Goal: Ask a question: Seek information or help from site administrators or community

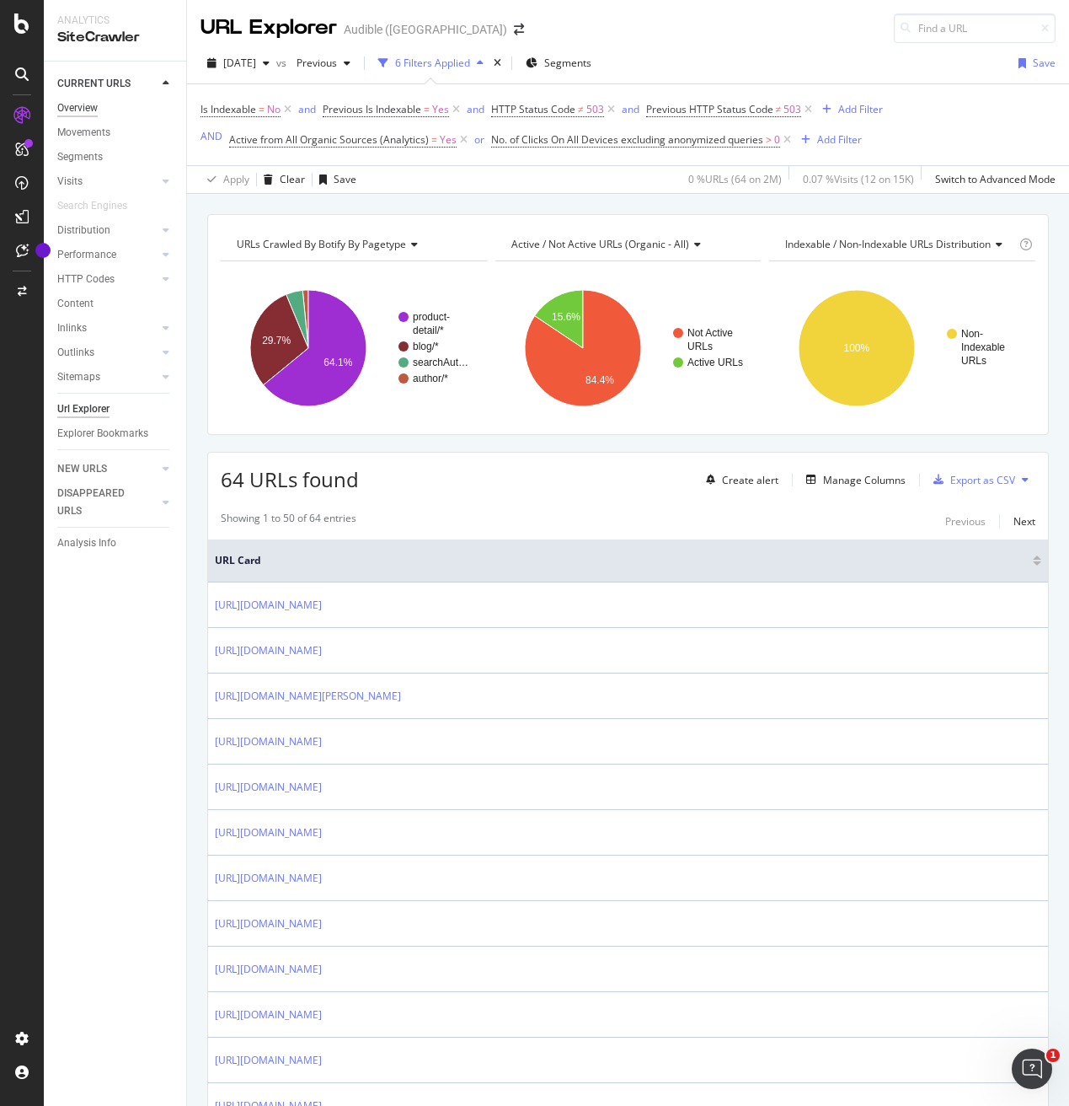
click at [84, 104] on div "Overview" at bounding box center [77, 108] width 40 height 18
click at [83, 276] on div "HTTP Codes" at bounding box center [85, 280] width 57 height 18
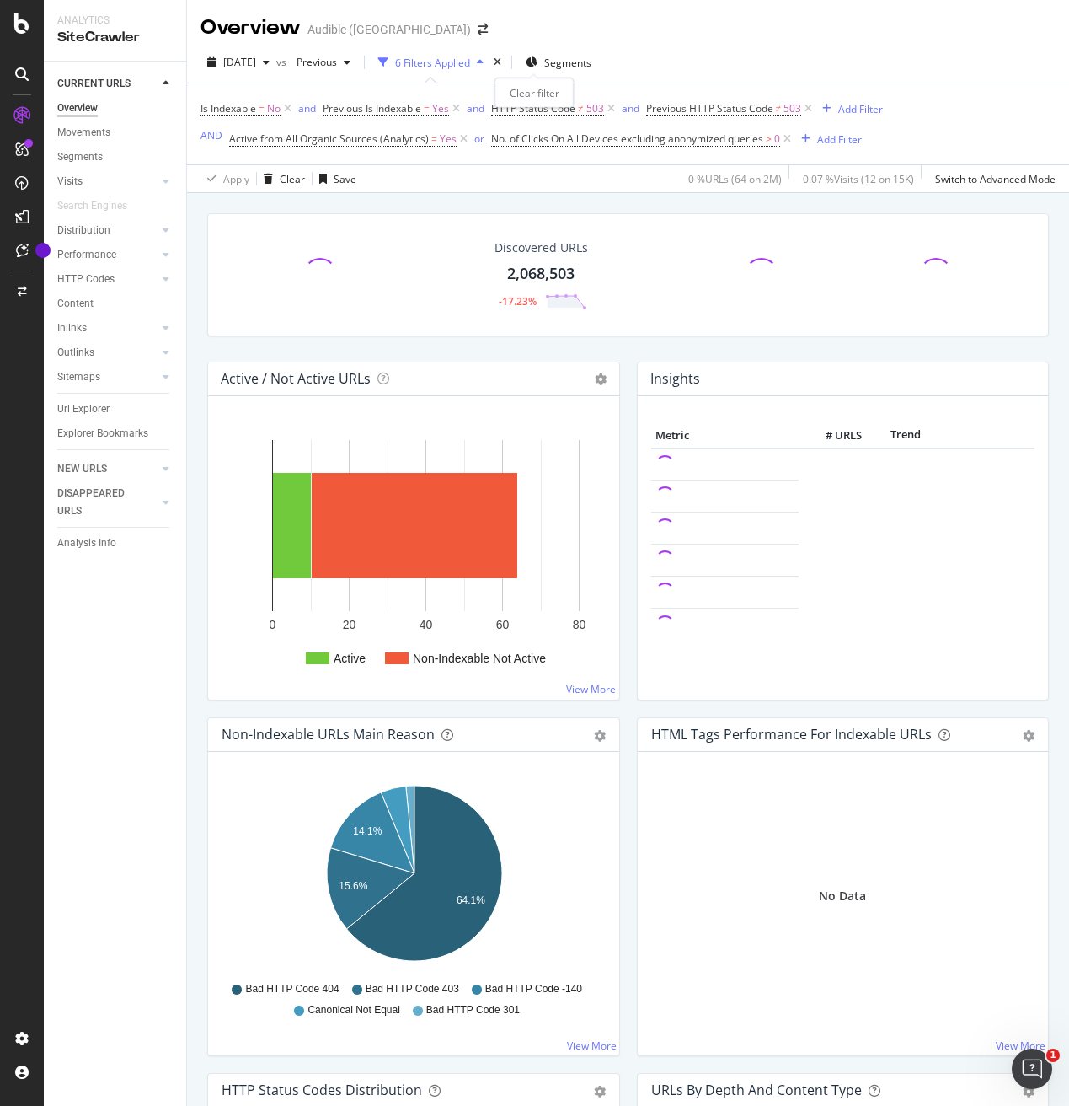
click at [501, 63] on icon "times" at bounding box center [498, 62] width 8 height 10
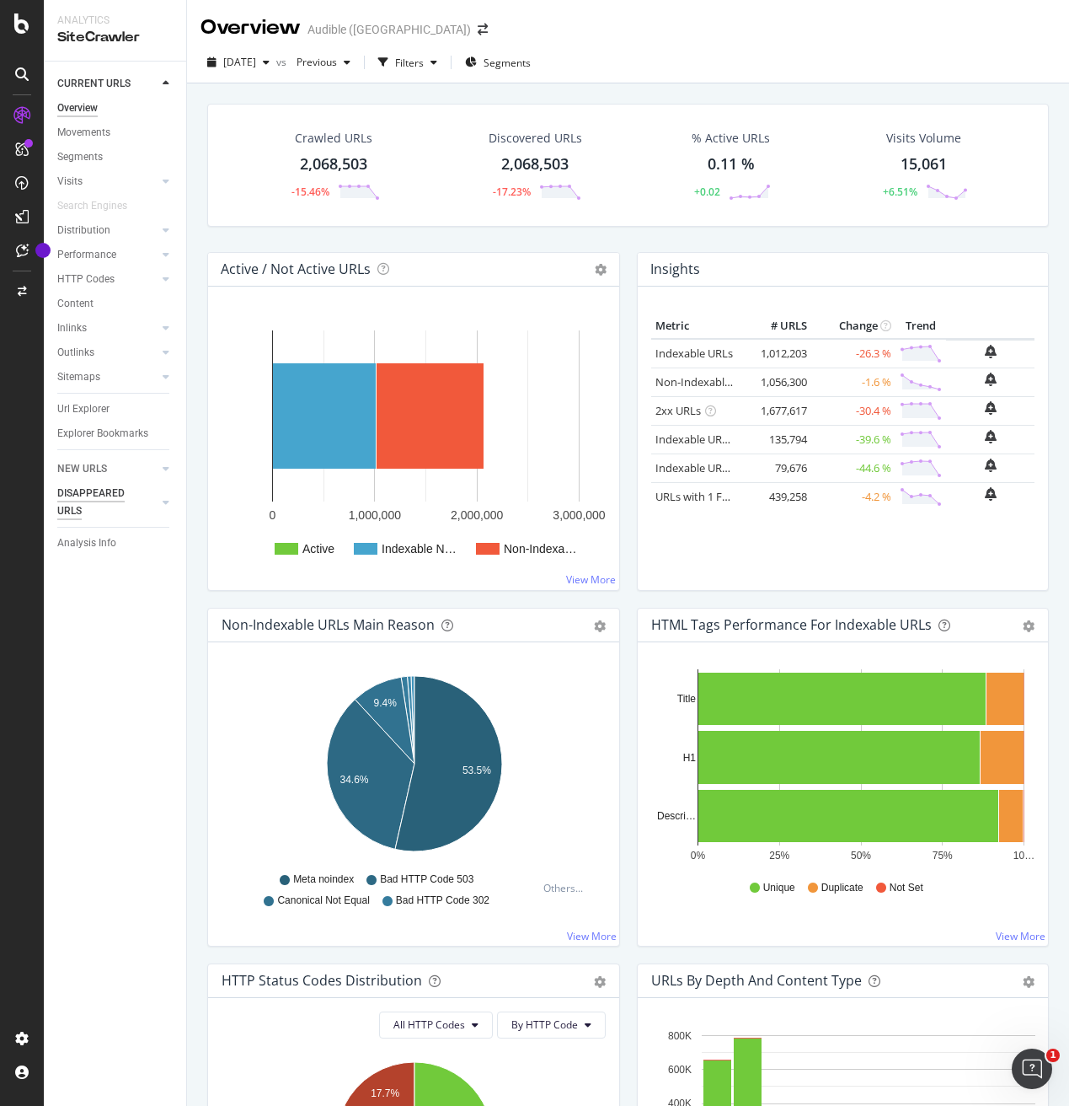
click at [85, 490] on div "DISAPPEARED URLS" at bounding box center [99, 502] width 85 height 35
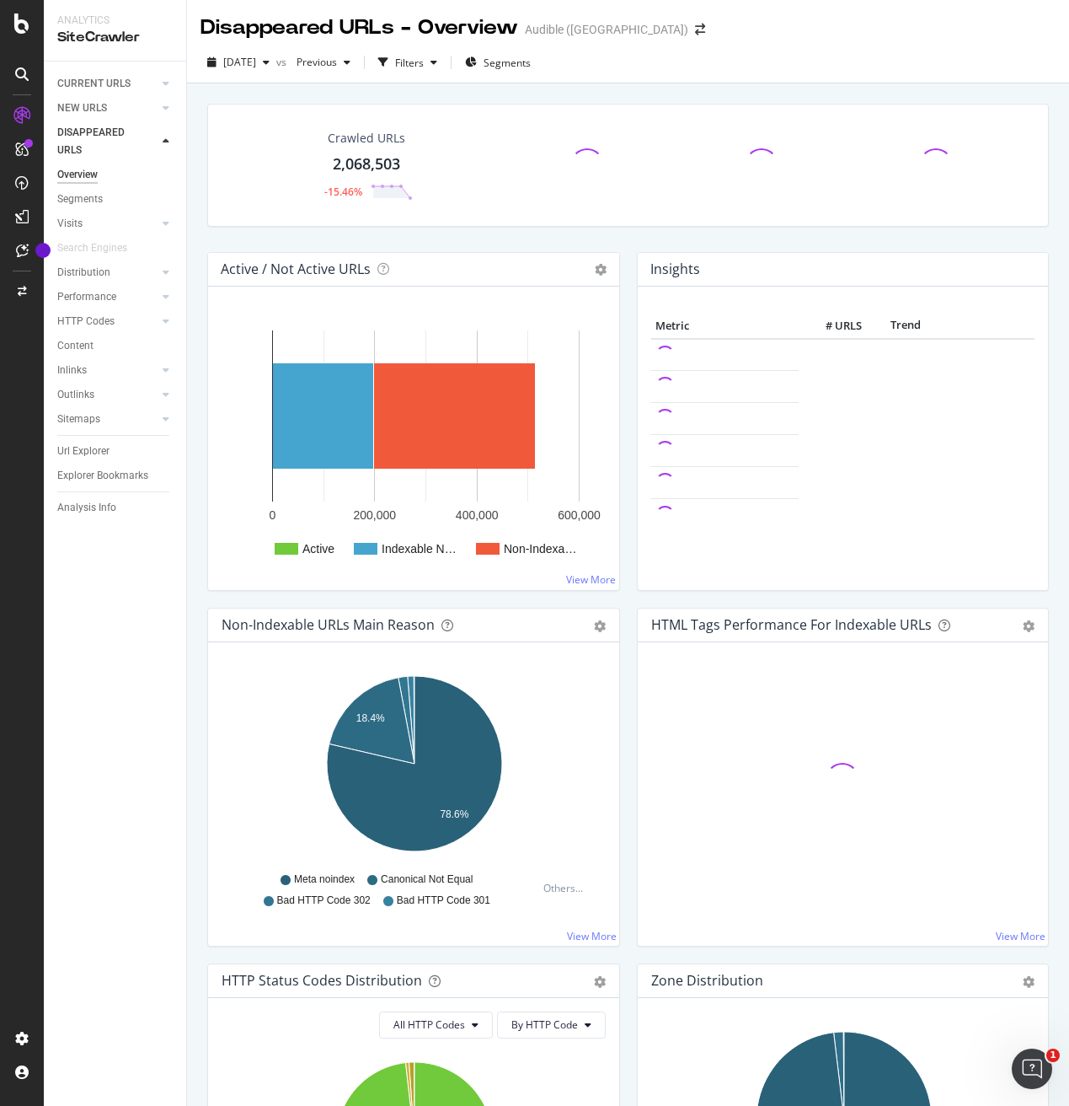
click at [115, 454] on link "Url Explorer" at bounding box center [115, 451] width 117 height 18
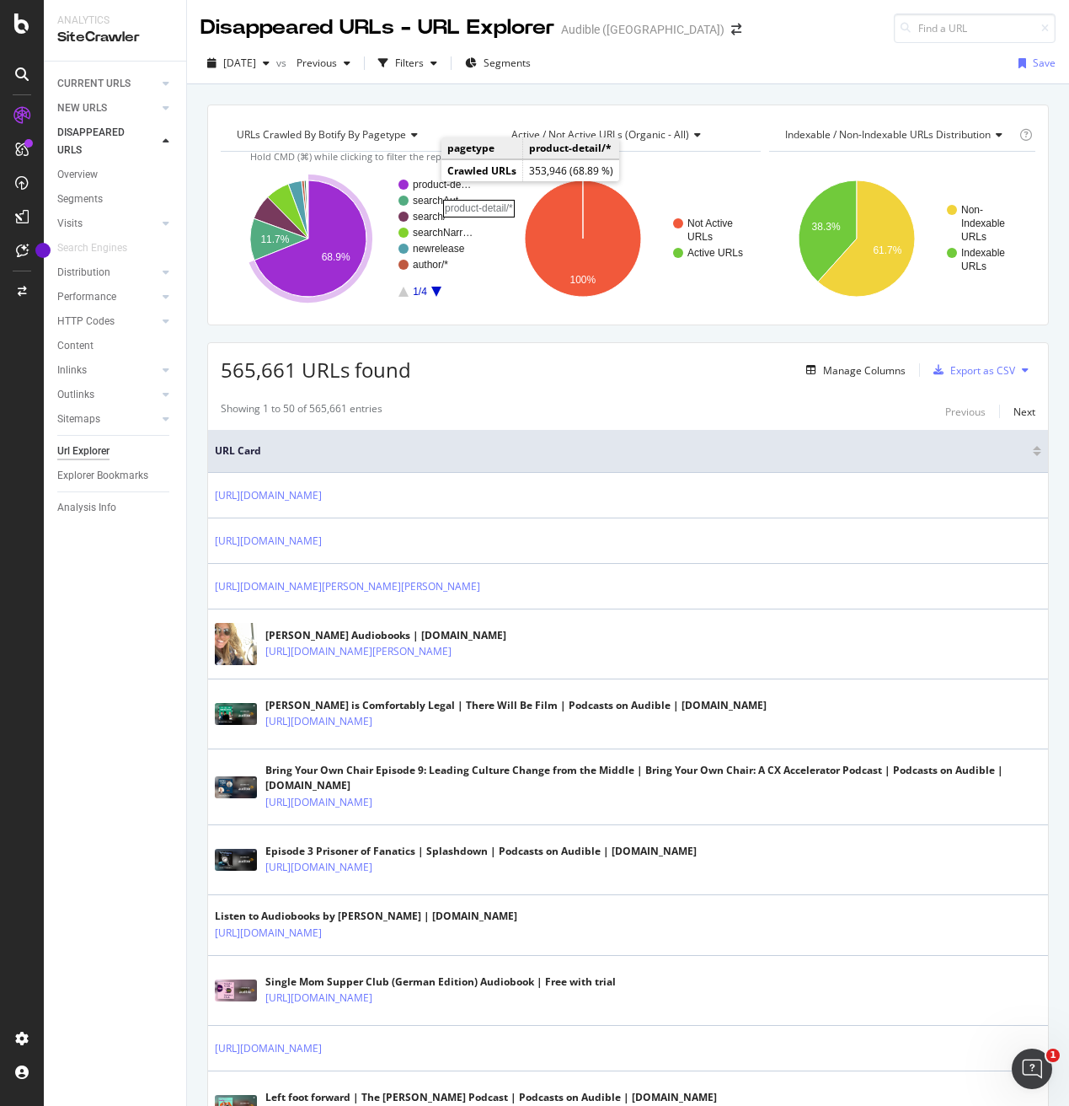
click at [425, 182] on rect "A chart." at bounding box center [443, 184] width 61 height 10
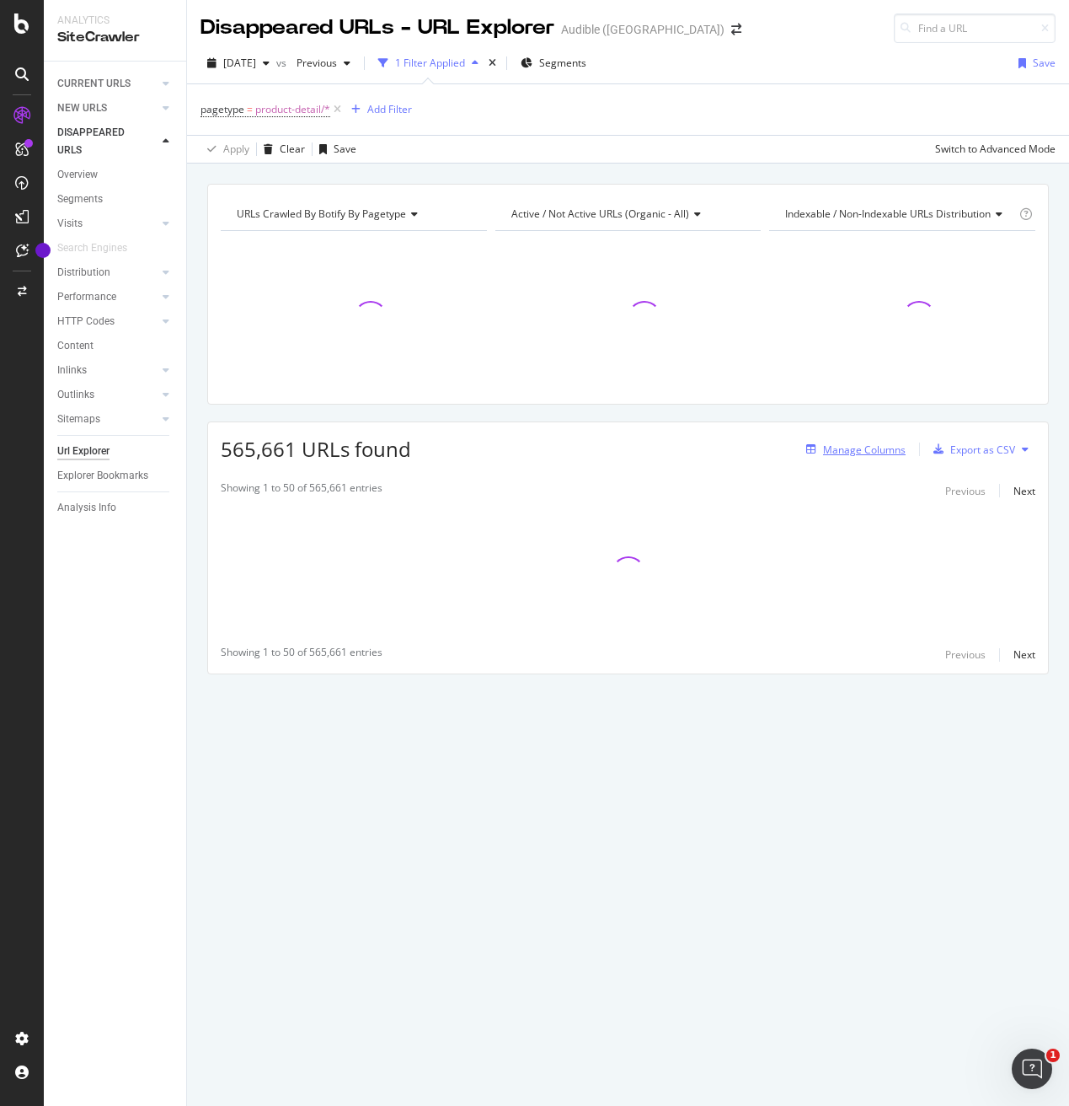
click at [853, 455] on div "Manage Columns" at bounding box center [864, 449] width 83 height 14
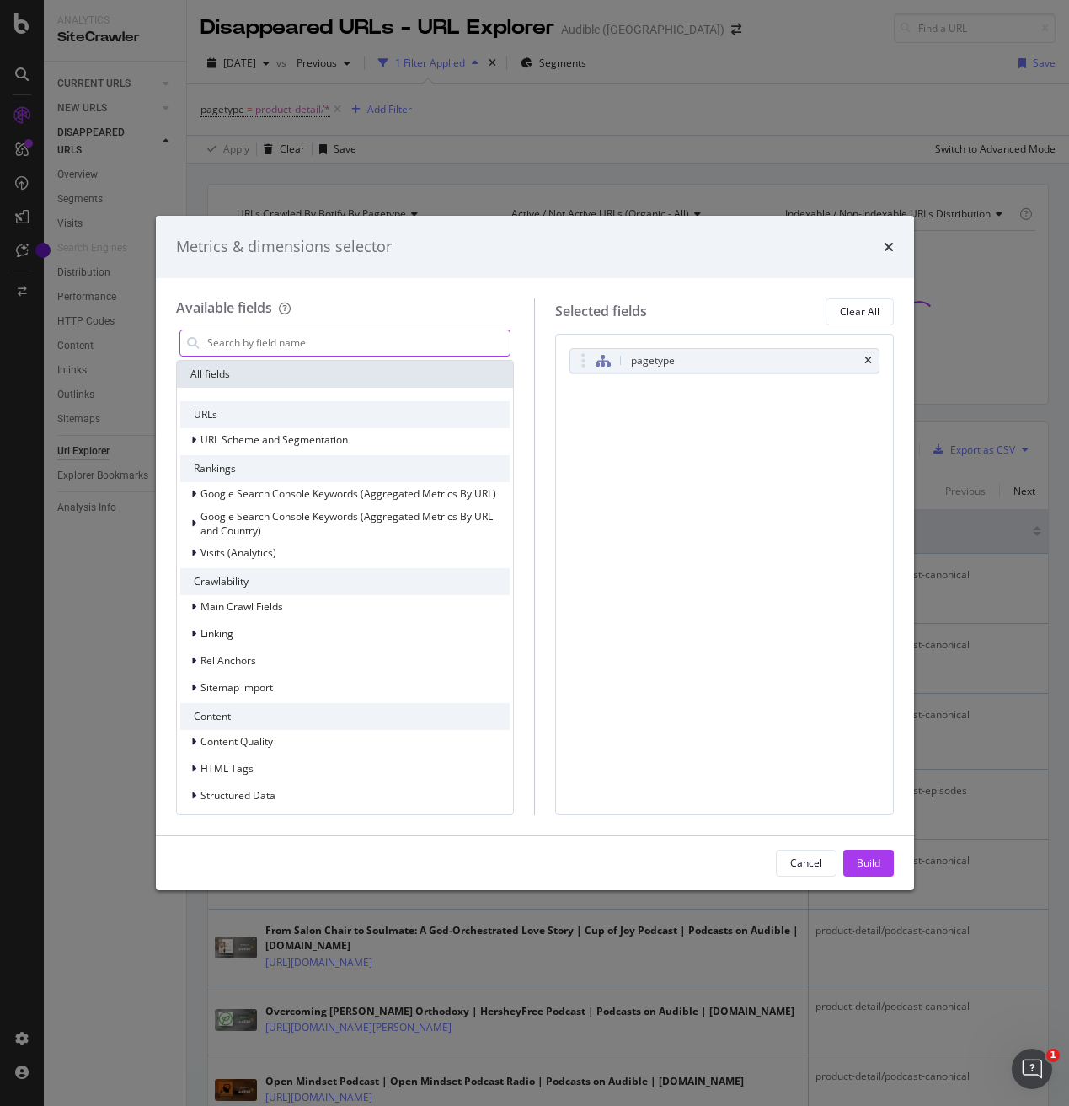
click at [308, 349] on input "modal" at bounding box center [358, 342] width 305 height 25
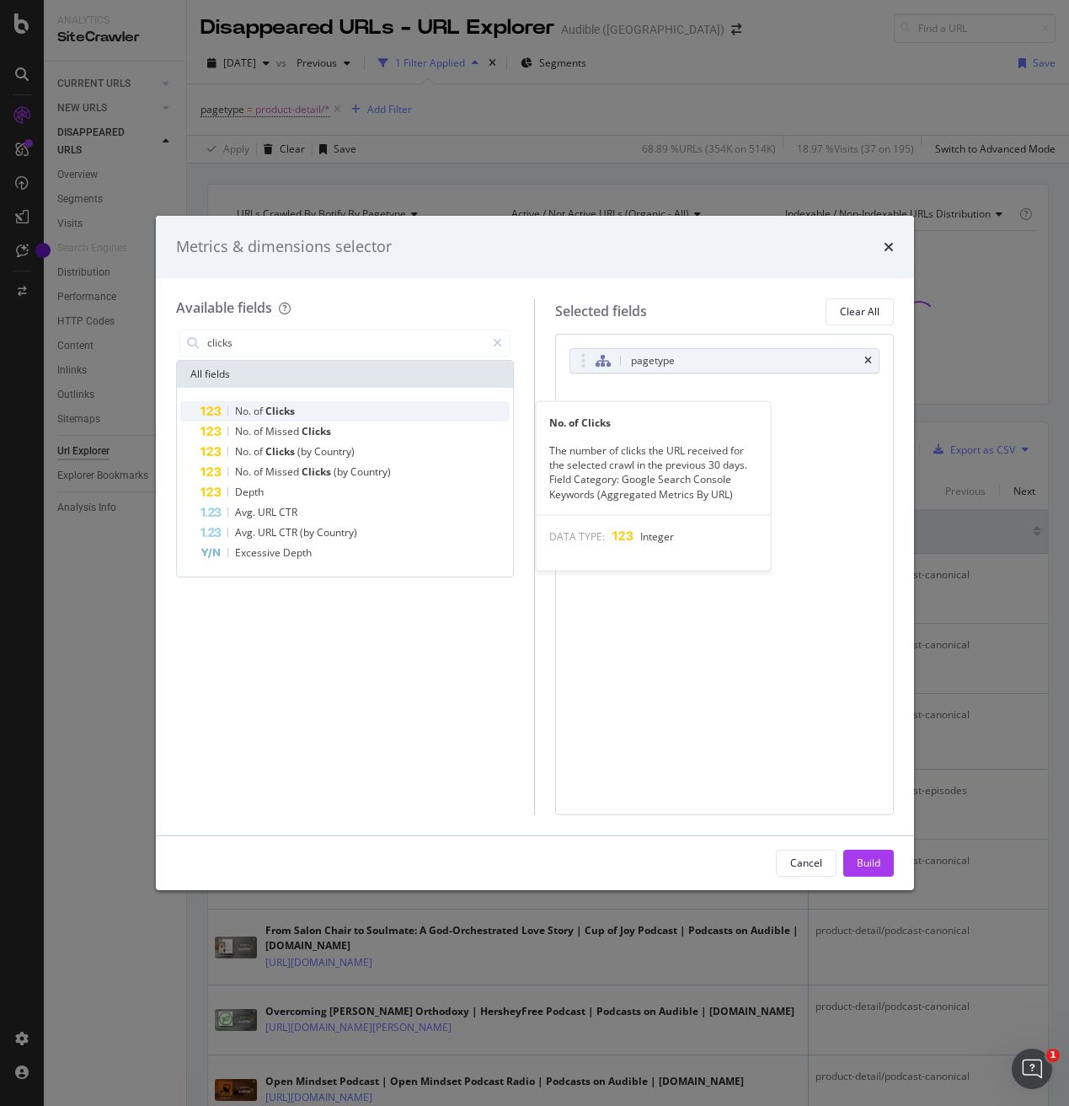
type input "clicks"
click at [289, 403] on div "No. of Clicks" at bounding box center [356, 411] width 310 height 20
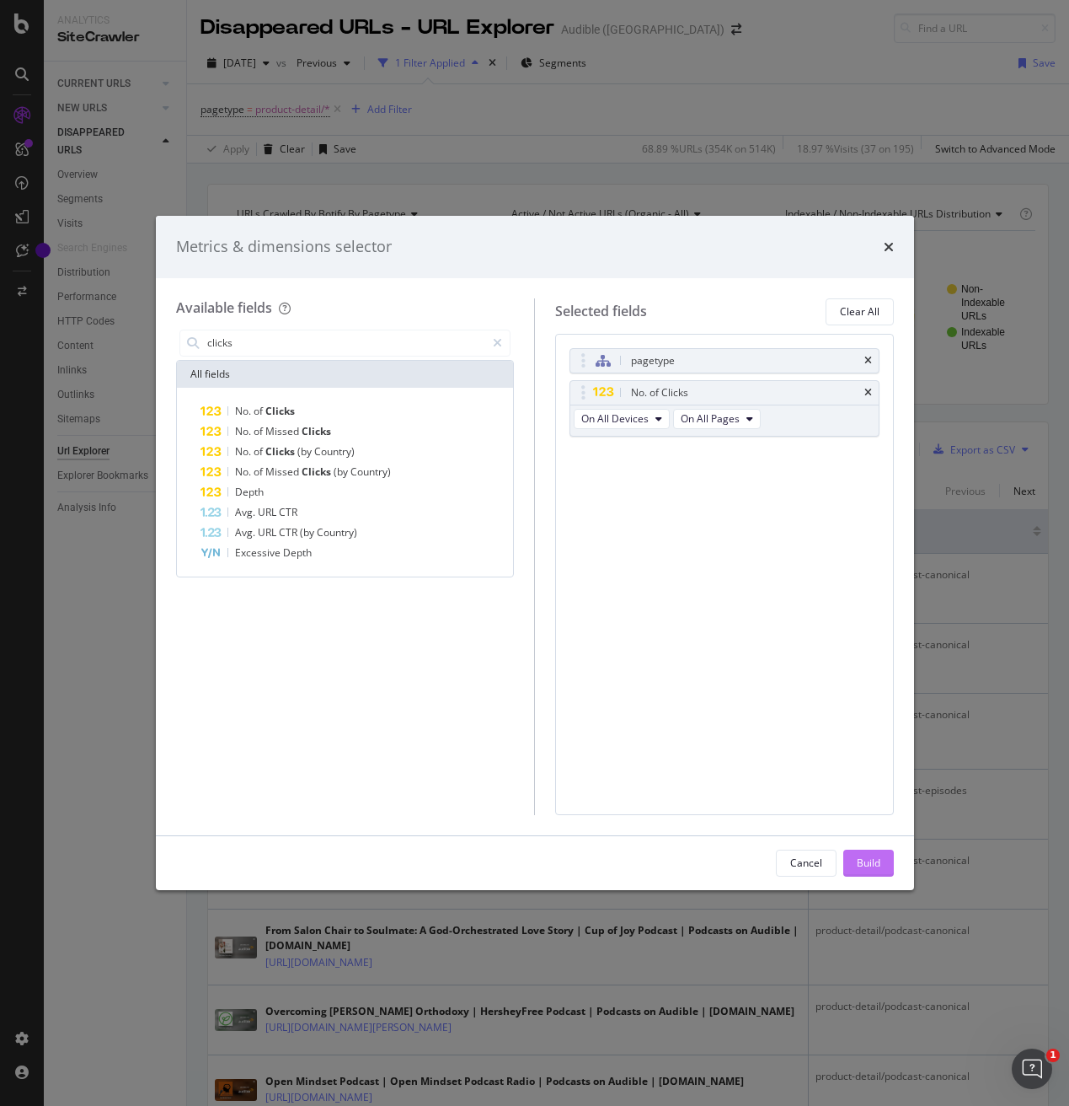
drag, startPoint x: 869, startPoint y: 865, endPoint x: 787, endPoint y: 903, distance: 90.5
click at [869, 865] on div "Build" at bounding box center [869, 862] width 24 height 14
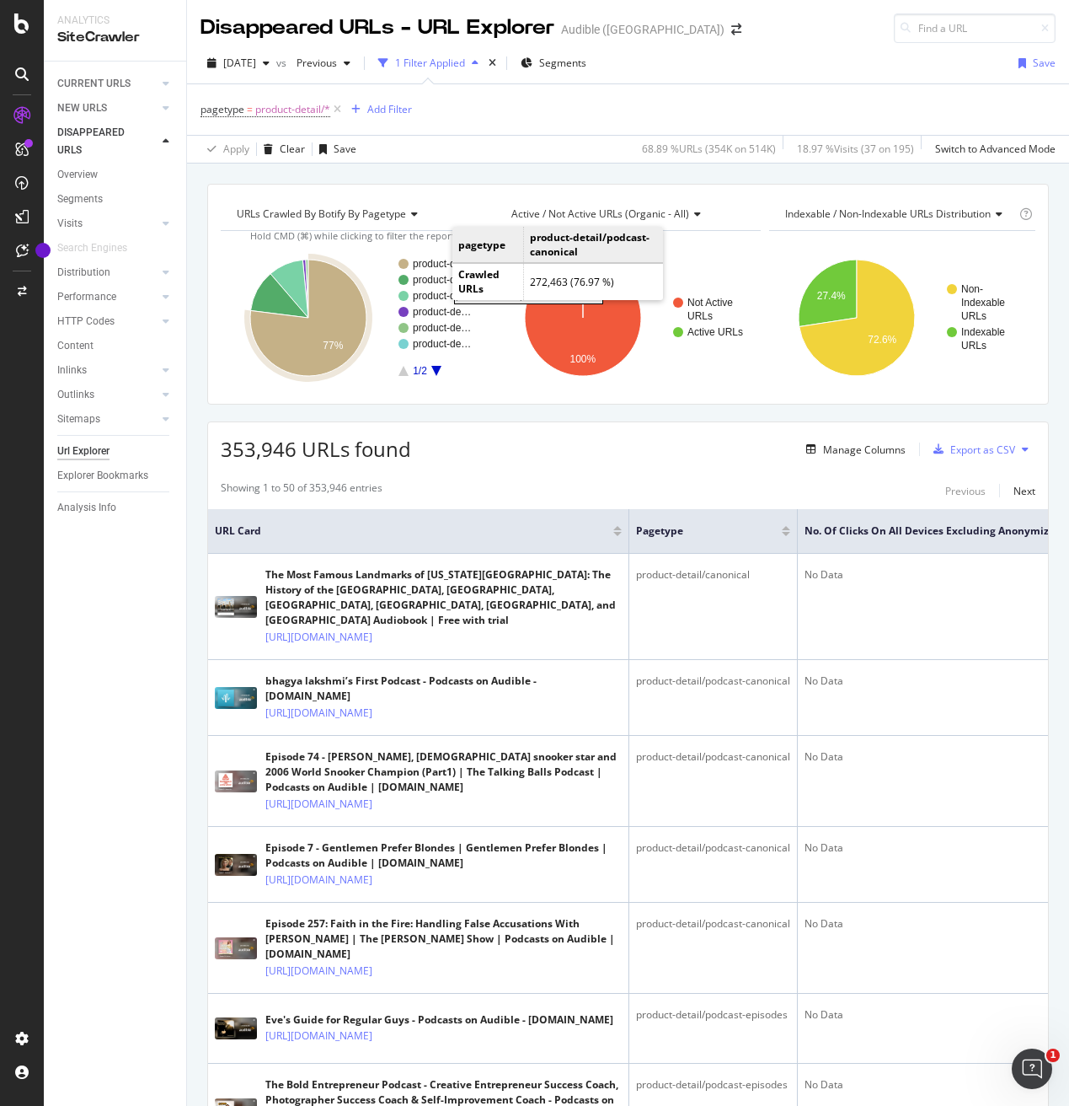
click at [435, 263] on rect "A chart." at bounding box center [443, 264] width 61 height 10
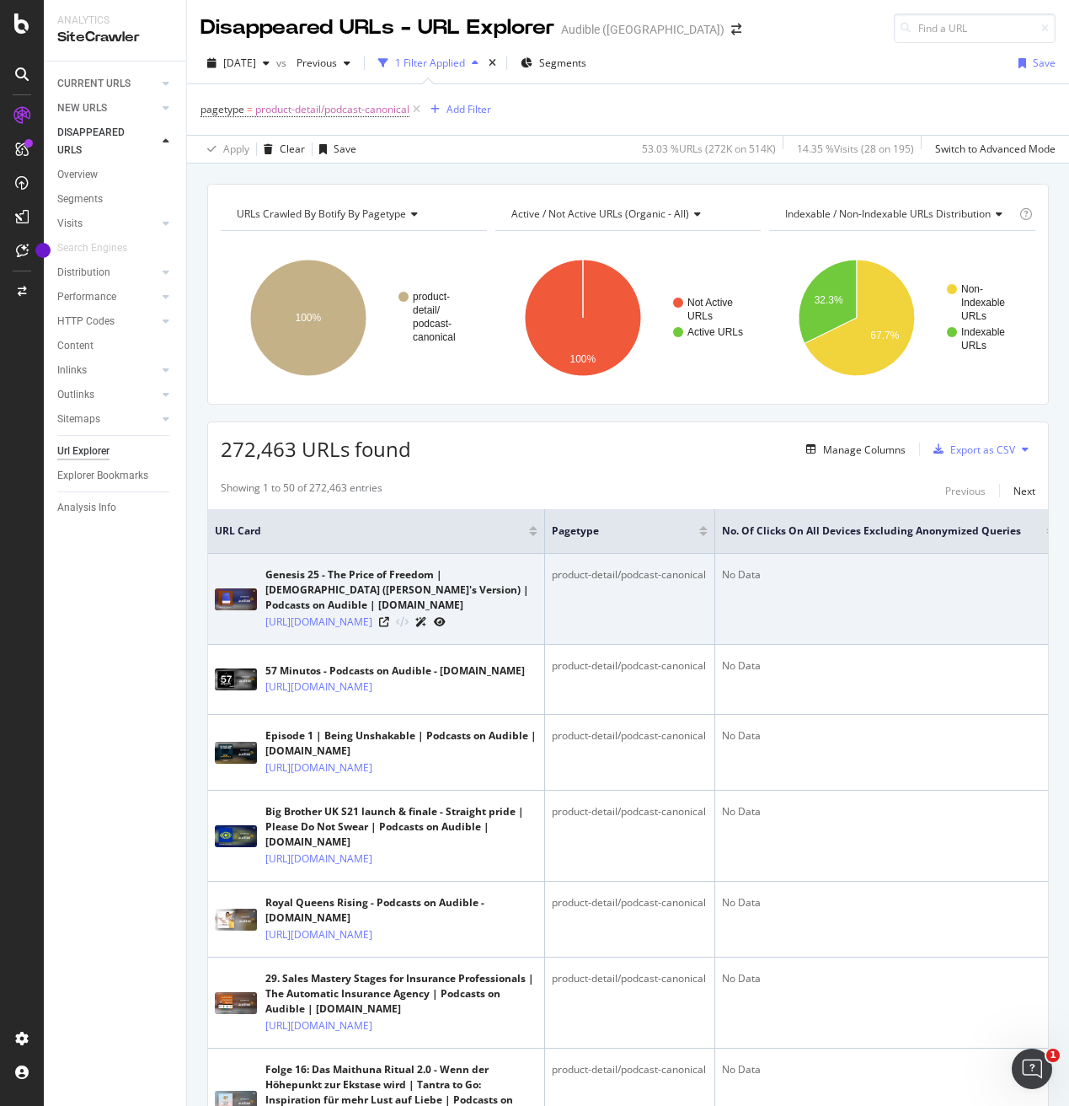
scroll to position [0, 1]
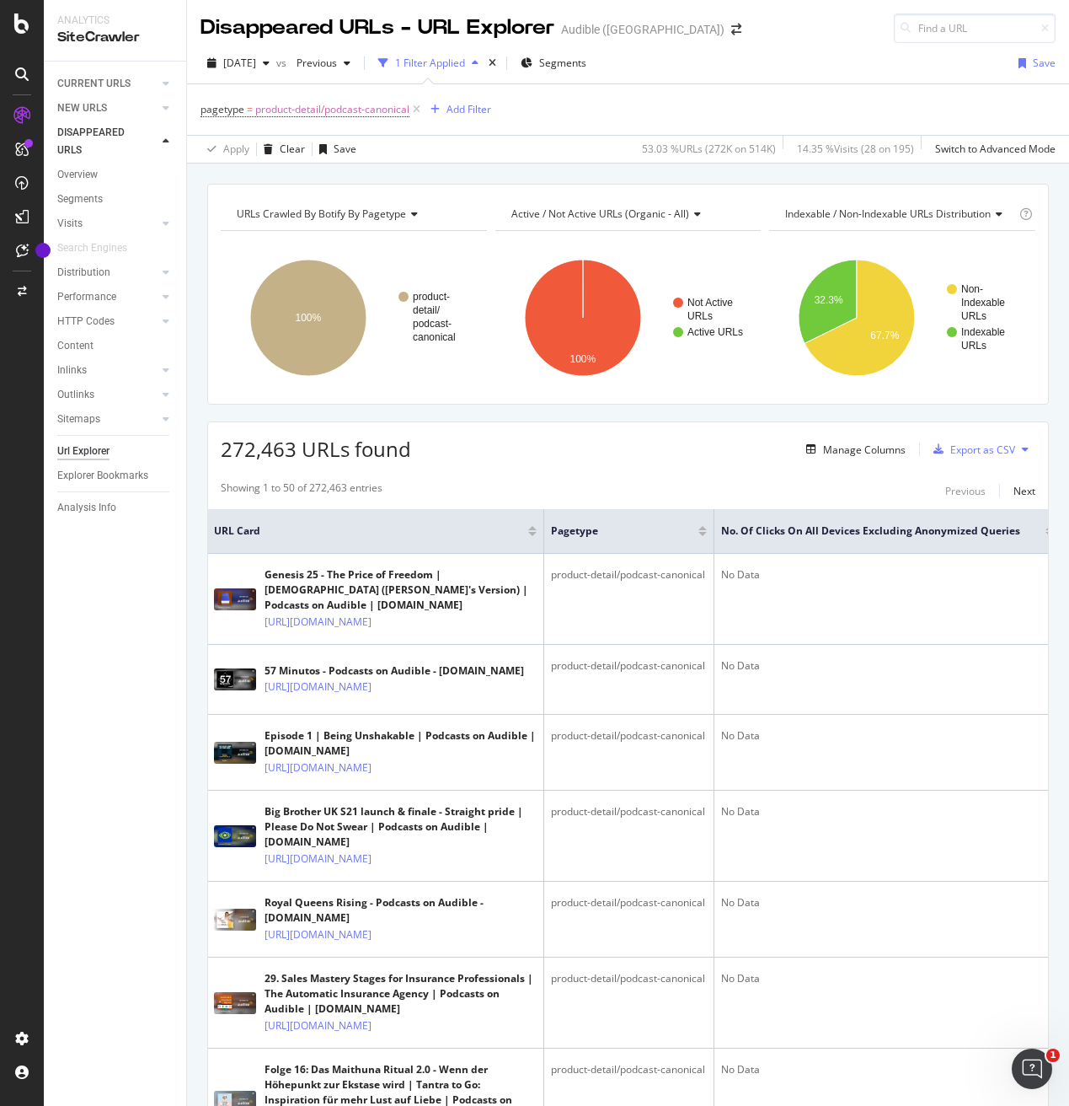
click at [1046, 535] on div at bounding box center [1050, 534] width 8 height 4
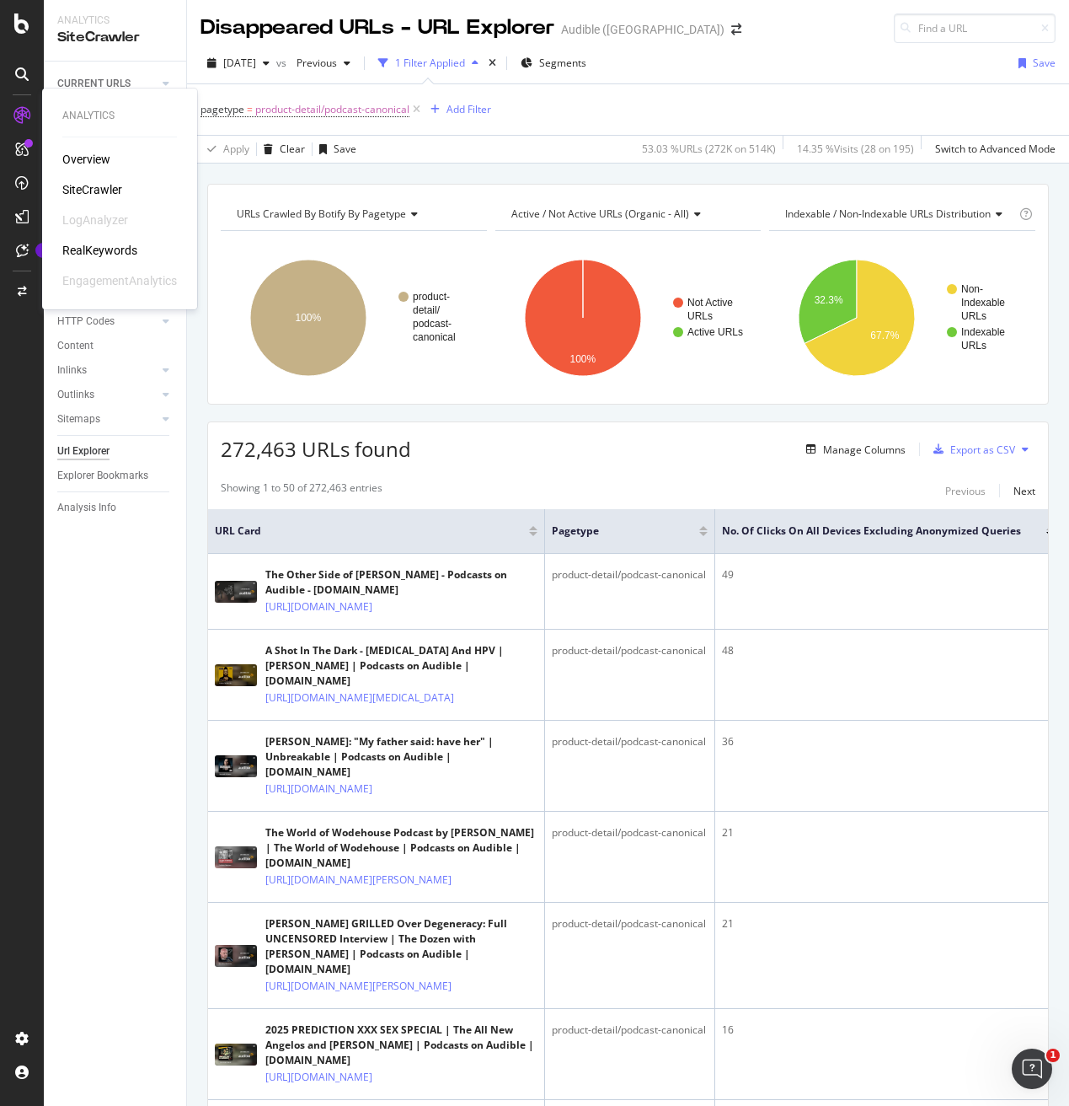
click at [103, 248] on div "RealKeywords" at bounding box center [99, 250] width 75 height 17
click at [19, 254] on icon at bounding box center [22, 250] width 13 height 13
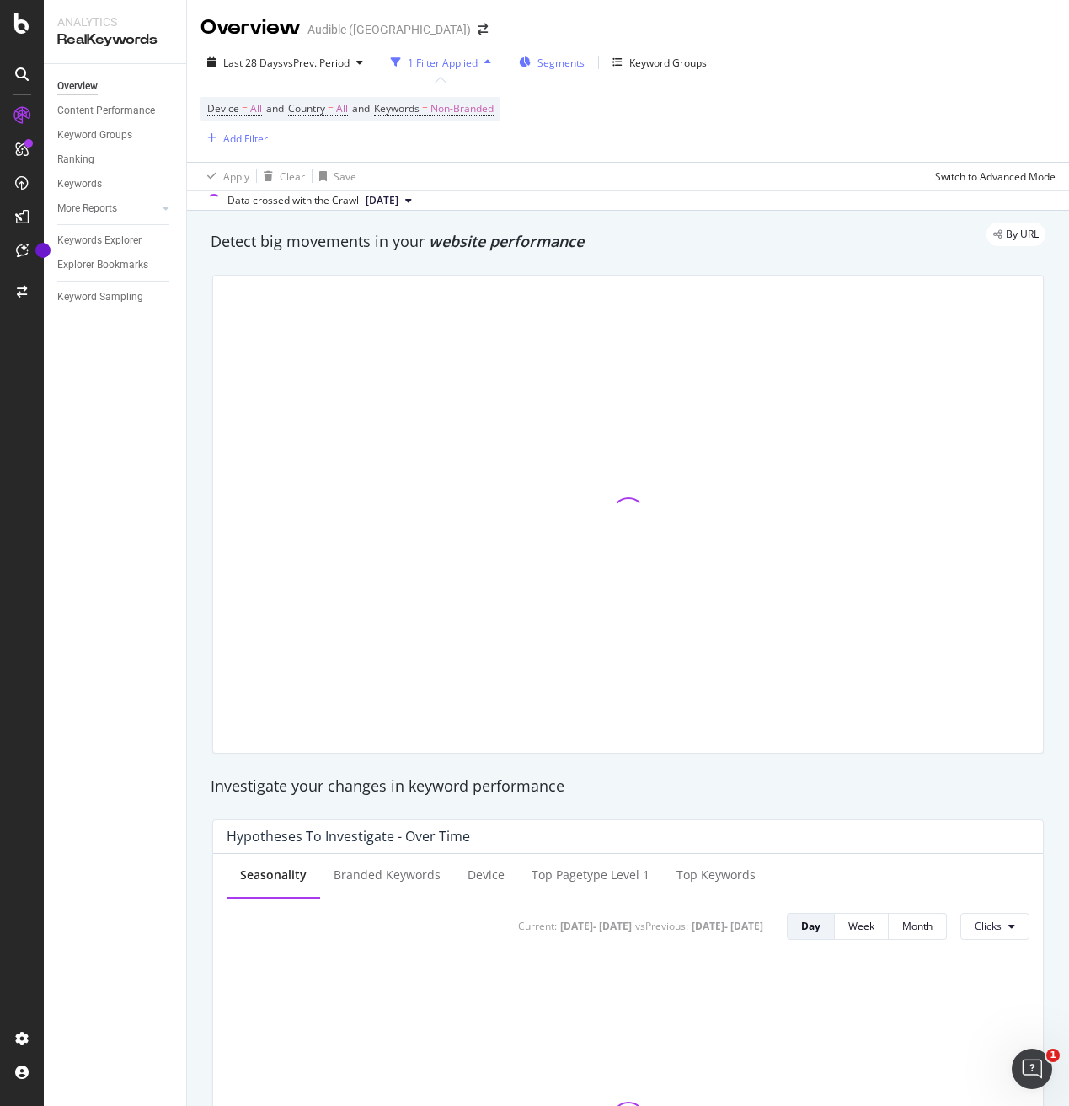
click at [553, 62] on span "Segments" at bounding box center [561, 63] width 47 height 14
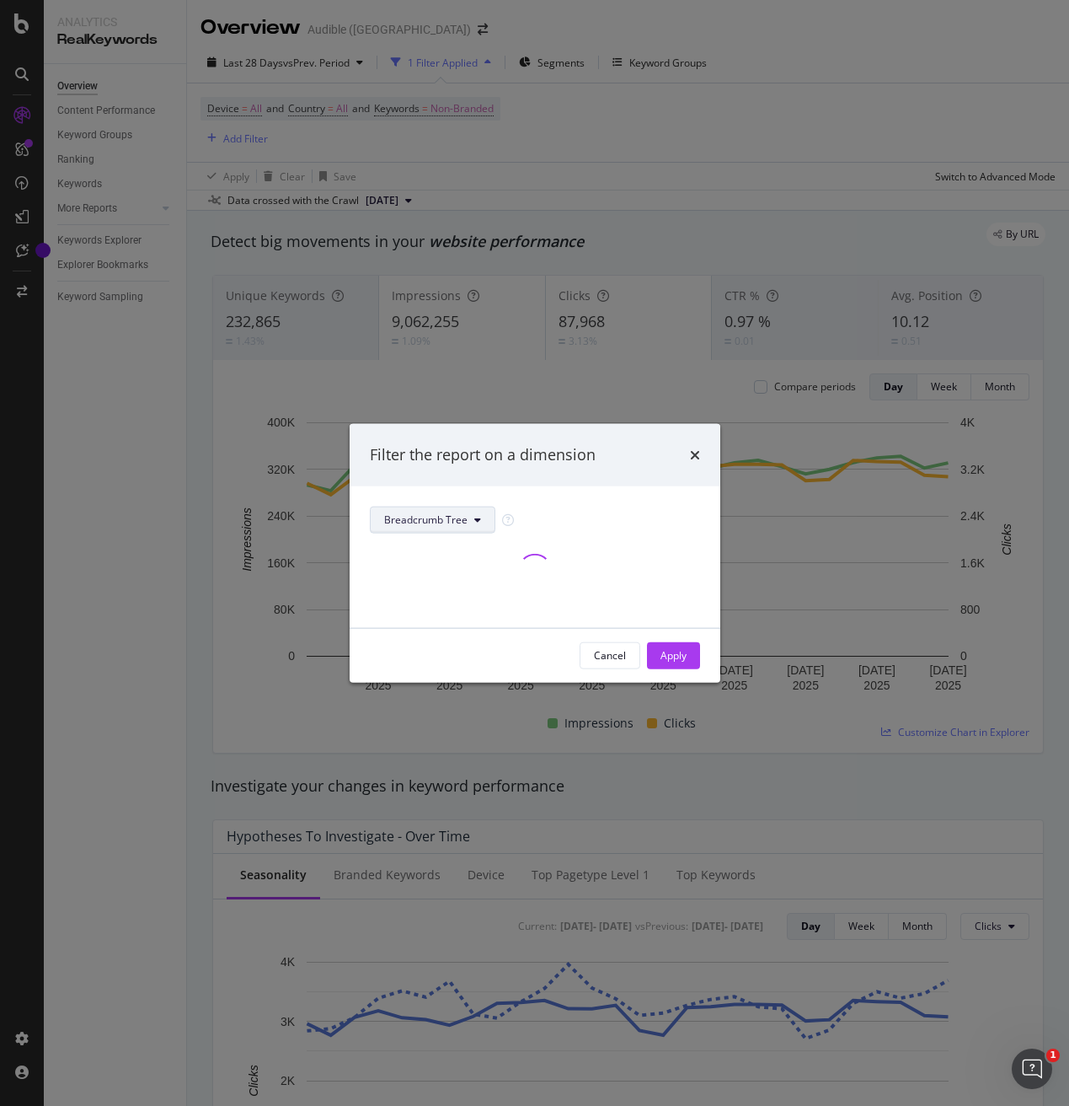
click at [453, 512] on button "Breadcrumb Tree" at bounding box center [433, 519] width 126 height 27
click at [437, 590] on div "pagetype" at bounding box center [439, 579] width 136 height 24
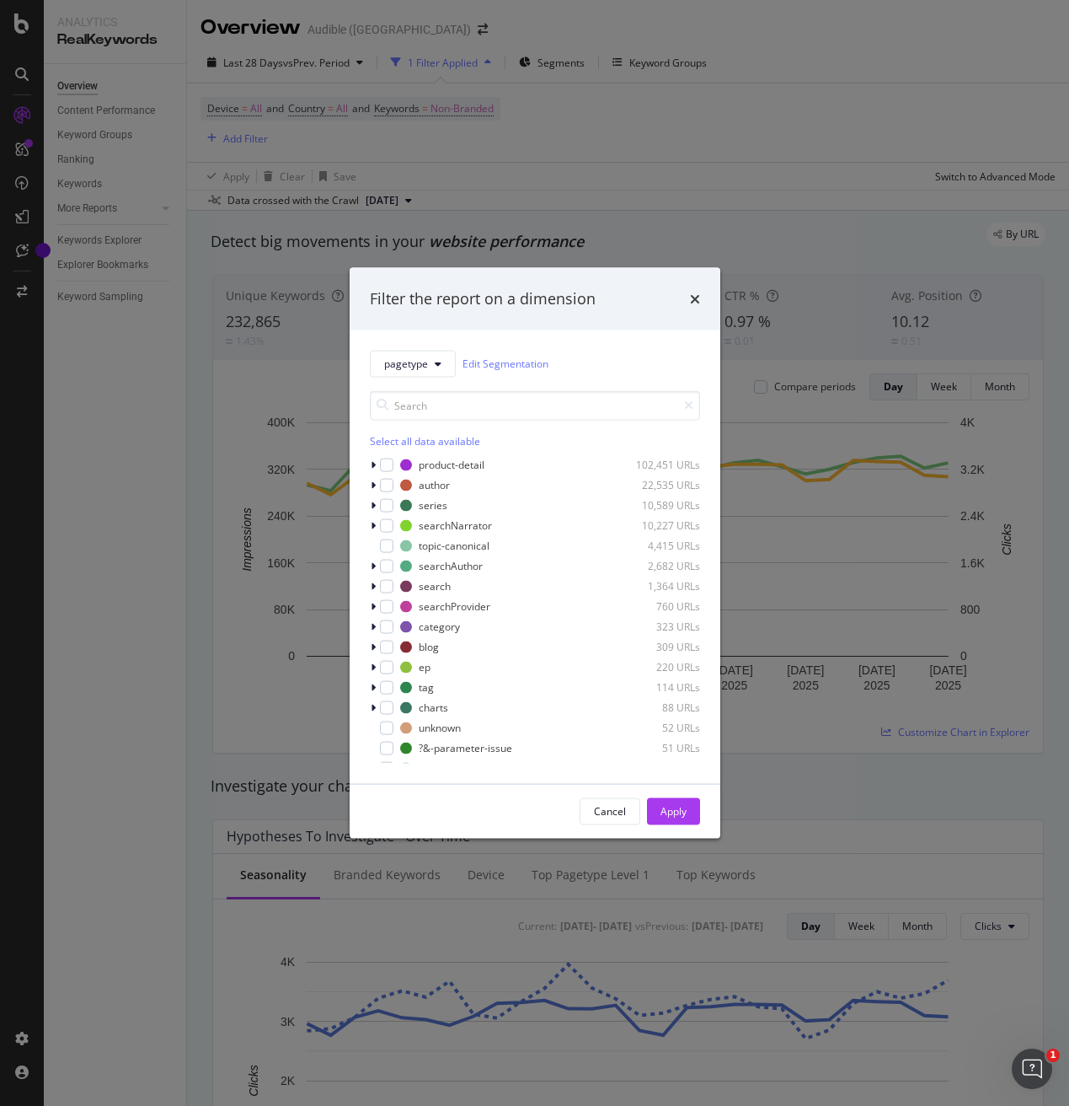
click at [612, 813] on div "Cancel" at bounding box center [610, 811] width 32 height 14
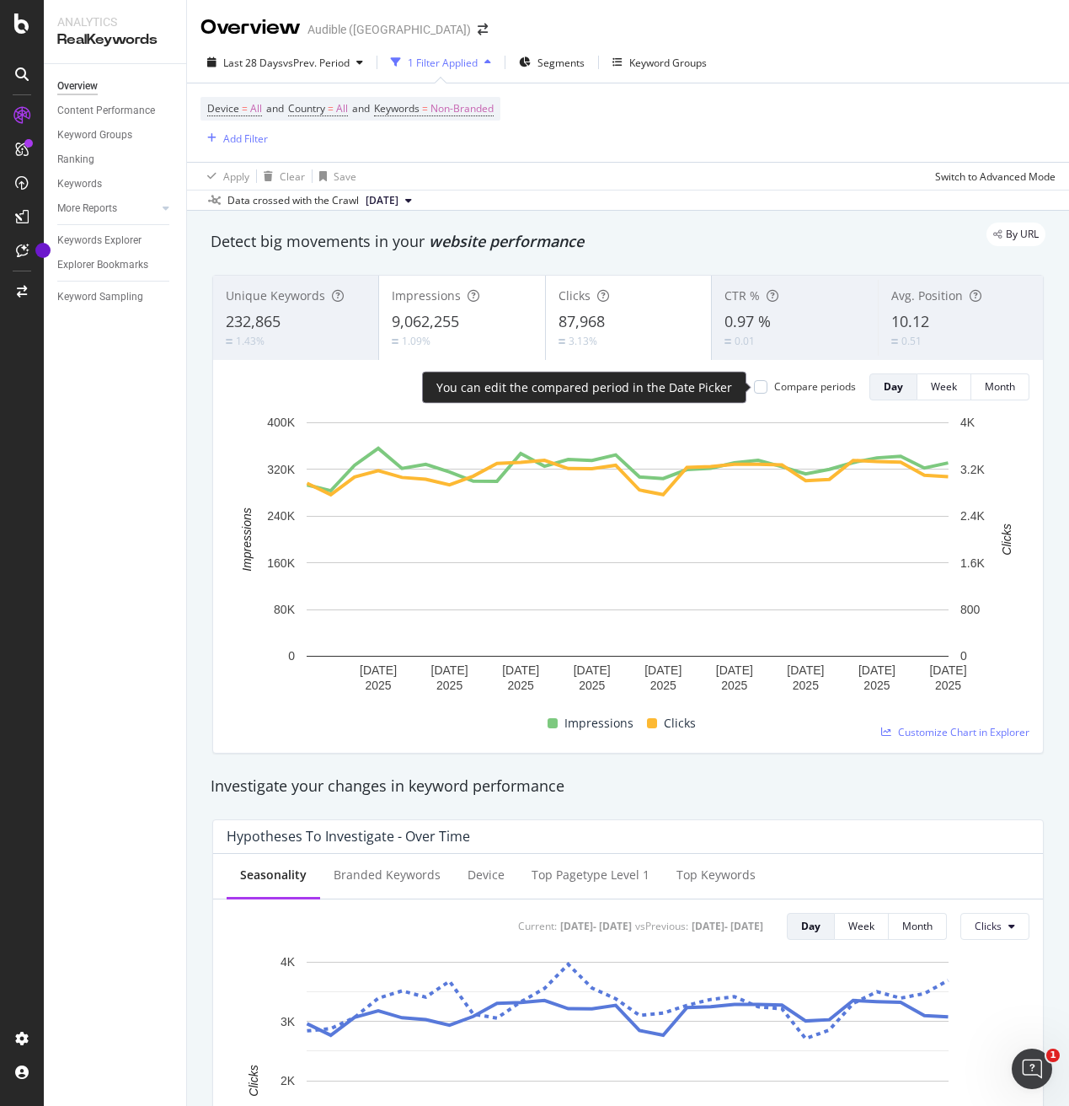
click at [787, 388] on div "Compare periods" at bounding box center [815, 386] width 82 height 14
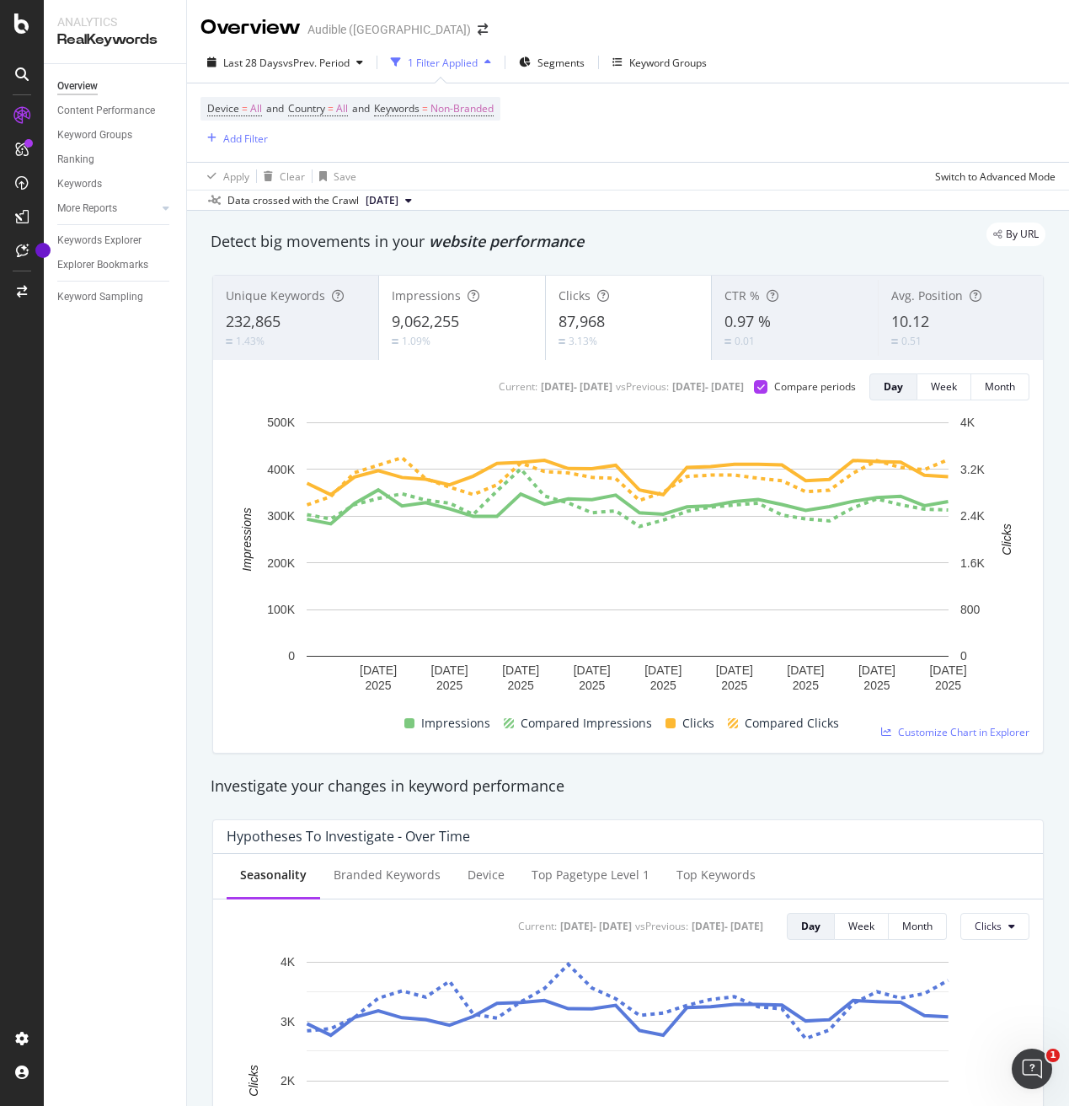
click at [290, 319] on div "232,865" at bounding box center [296, 322] width 140 height 22
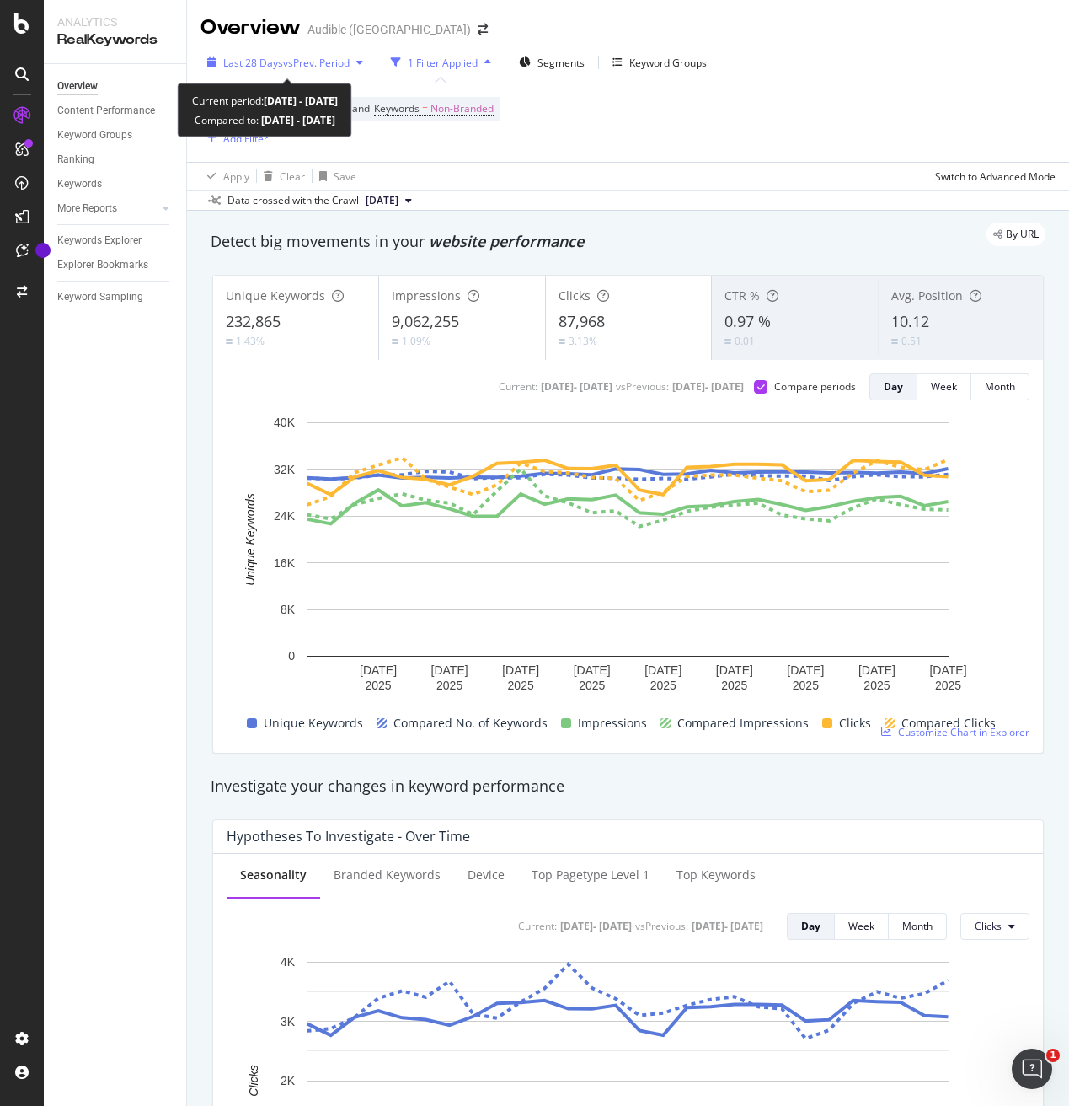
click at [335, 67] on span "vs Prev. Period" at bounding box center [316, 63] width 67 height 14
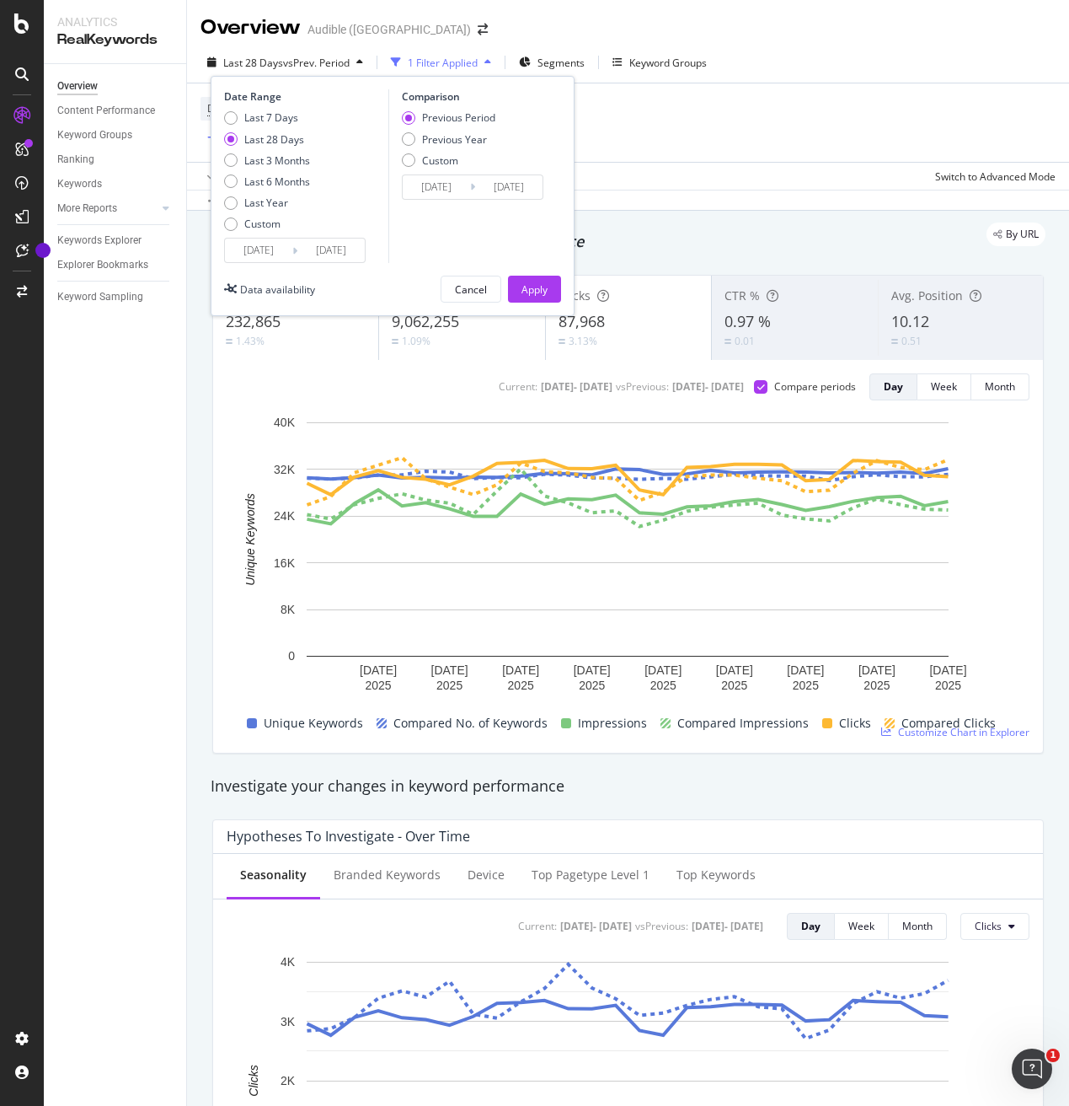
drag, startPoint x: 288, startPoint y: 164, endPoint x: 313, endPoint y: 163, distance: 24.5
click at [292, 163] on div "Last 3 Months" at bounding box center [277, 160] width 66 height 14
type input "2025/06/05"
type input "2025/03/05"
type input "2025/06/04"
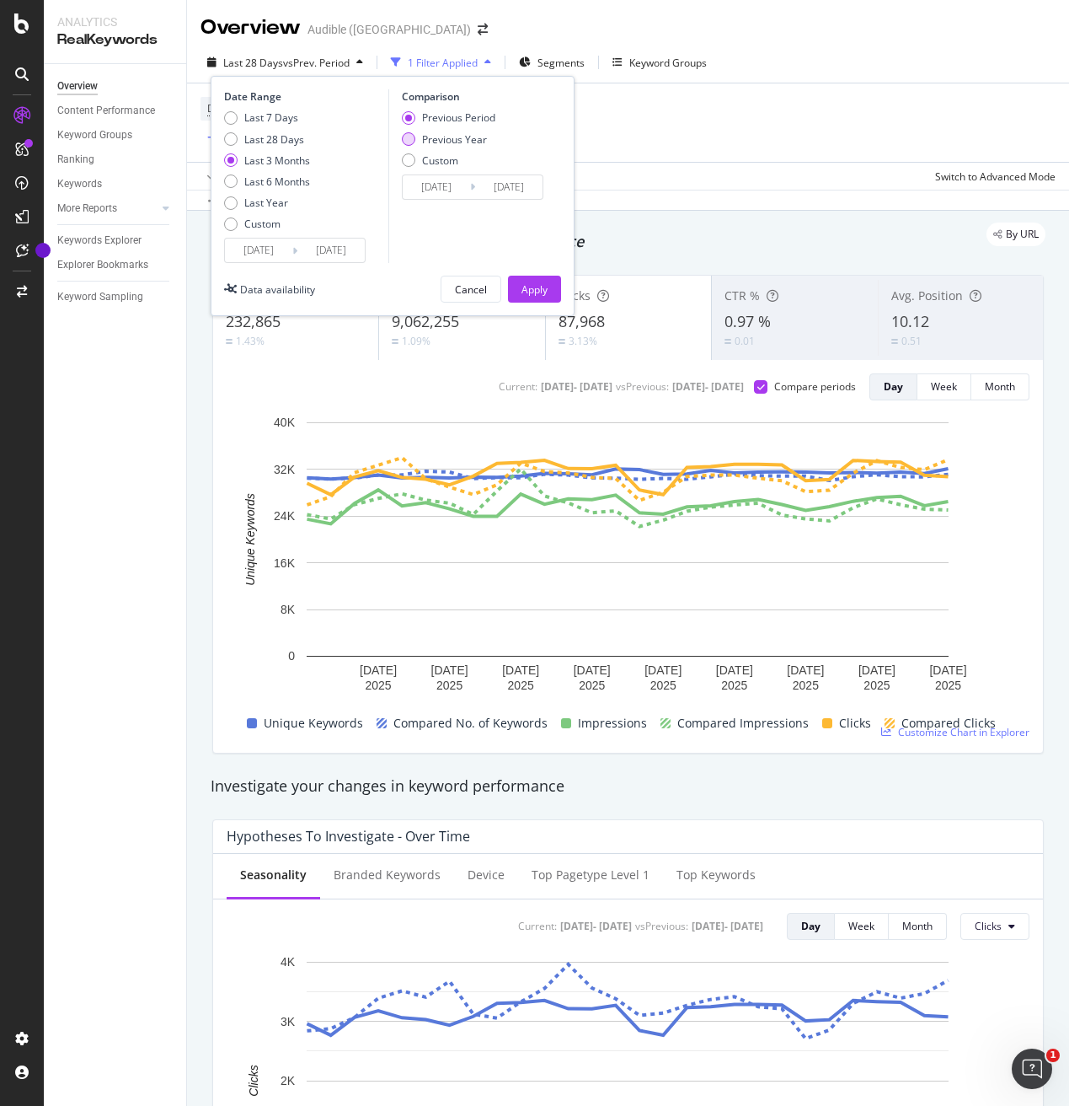
click at [451, 140] on div "Previous Year" at bounding box center [454, 139] width 65 height 14
type input "2024/06/06"
type input "2024/09/05"
click at [538, 295] on div "Apply" at bounding box center [535, 289] width 26 height 14
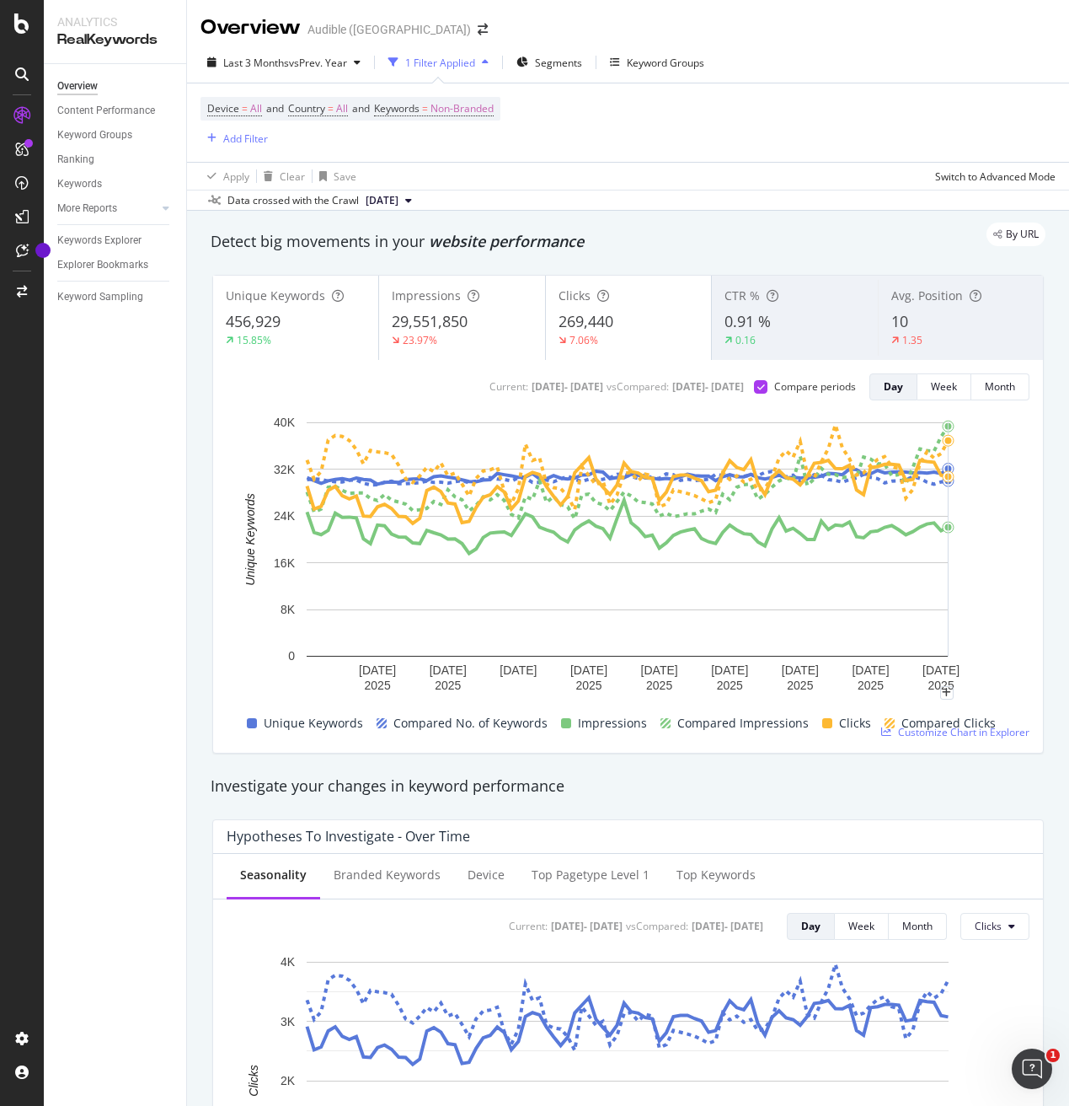
click at [483, 335] on div "23.97%" at bounding box center [462, 340] width 140 height 15
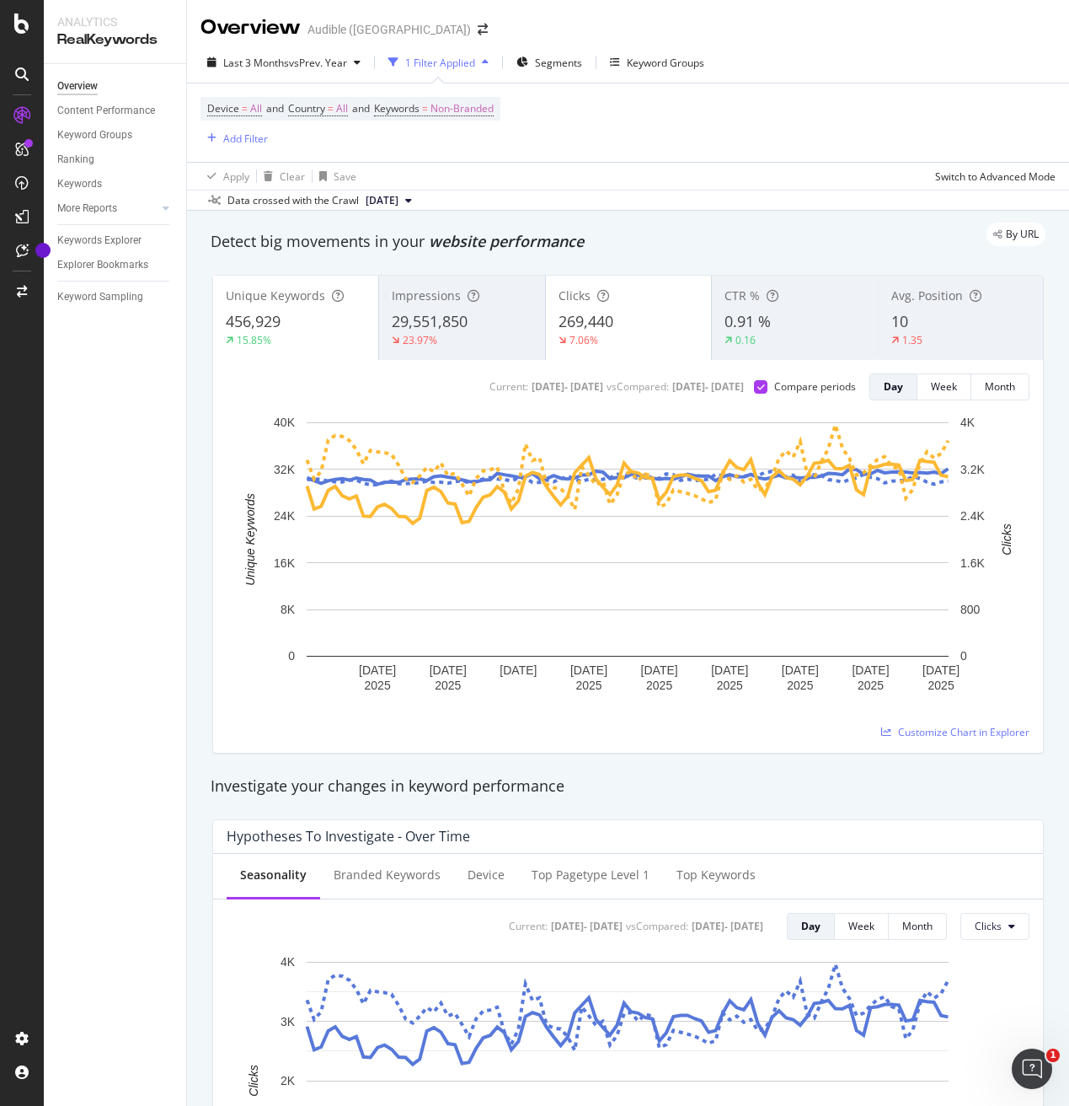
click at [320, 329] on div "456,929" at bounding box center [296, 322] width 140 height 22
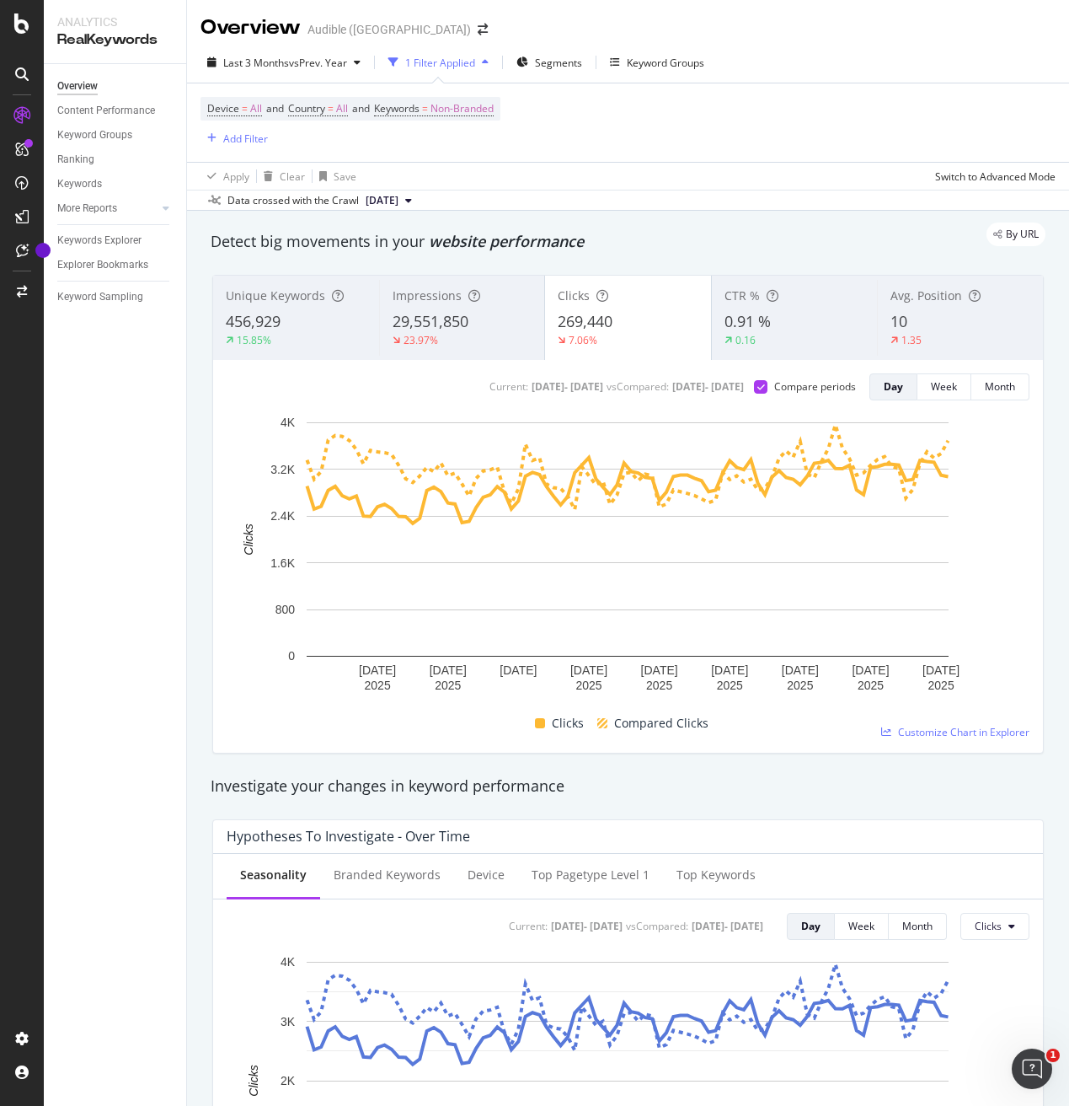
click at [321, 329] on div "456,929" at bounding box center [296, 322] width 141 height 22
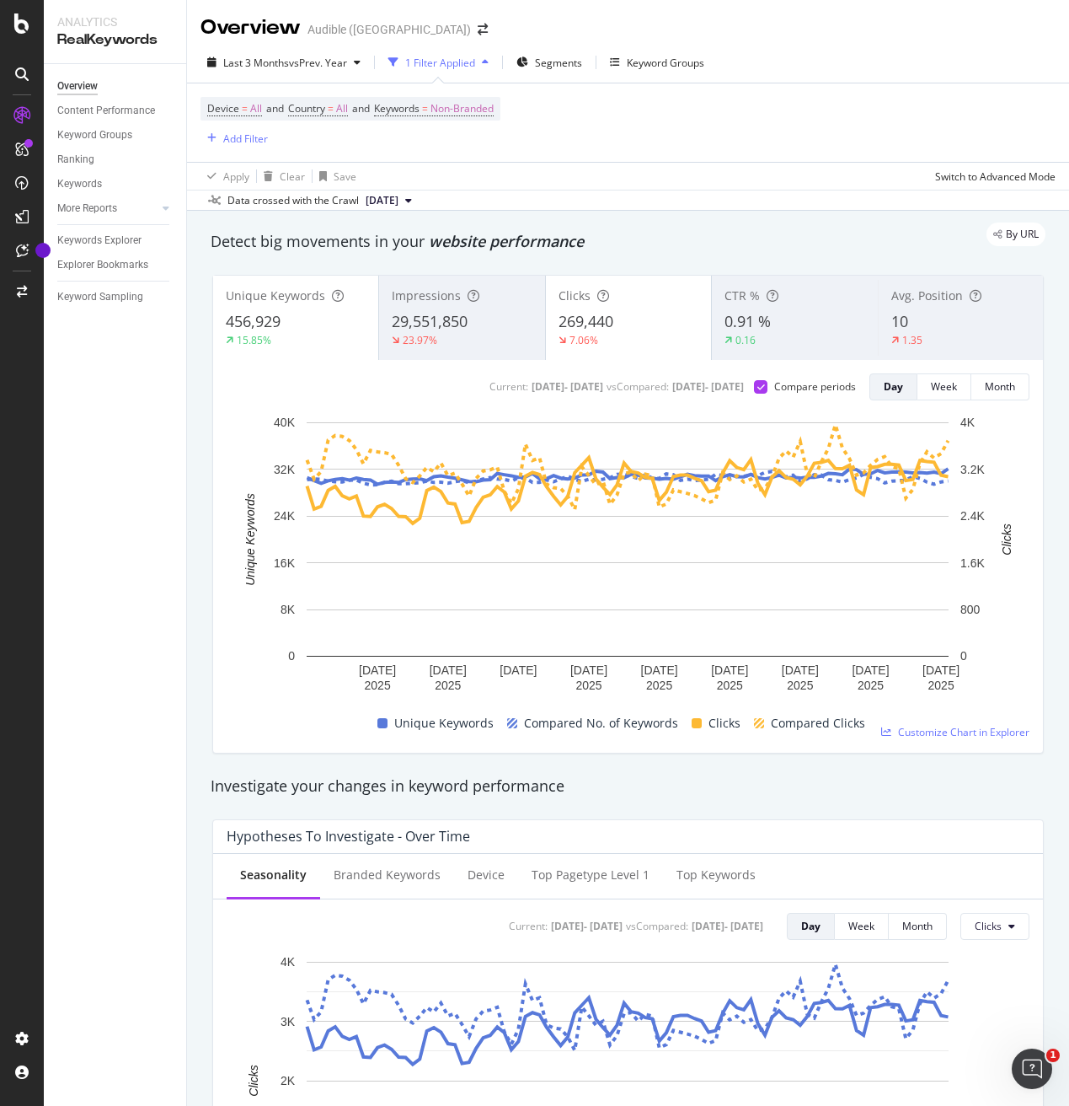
click at [563, 317] on span "269,440" at bounding box center [586, 321] width 55 height 20
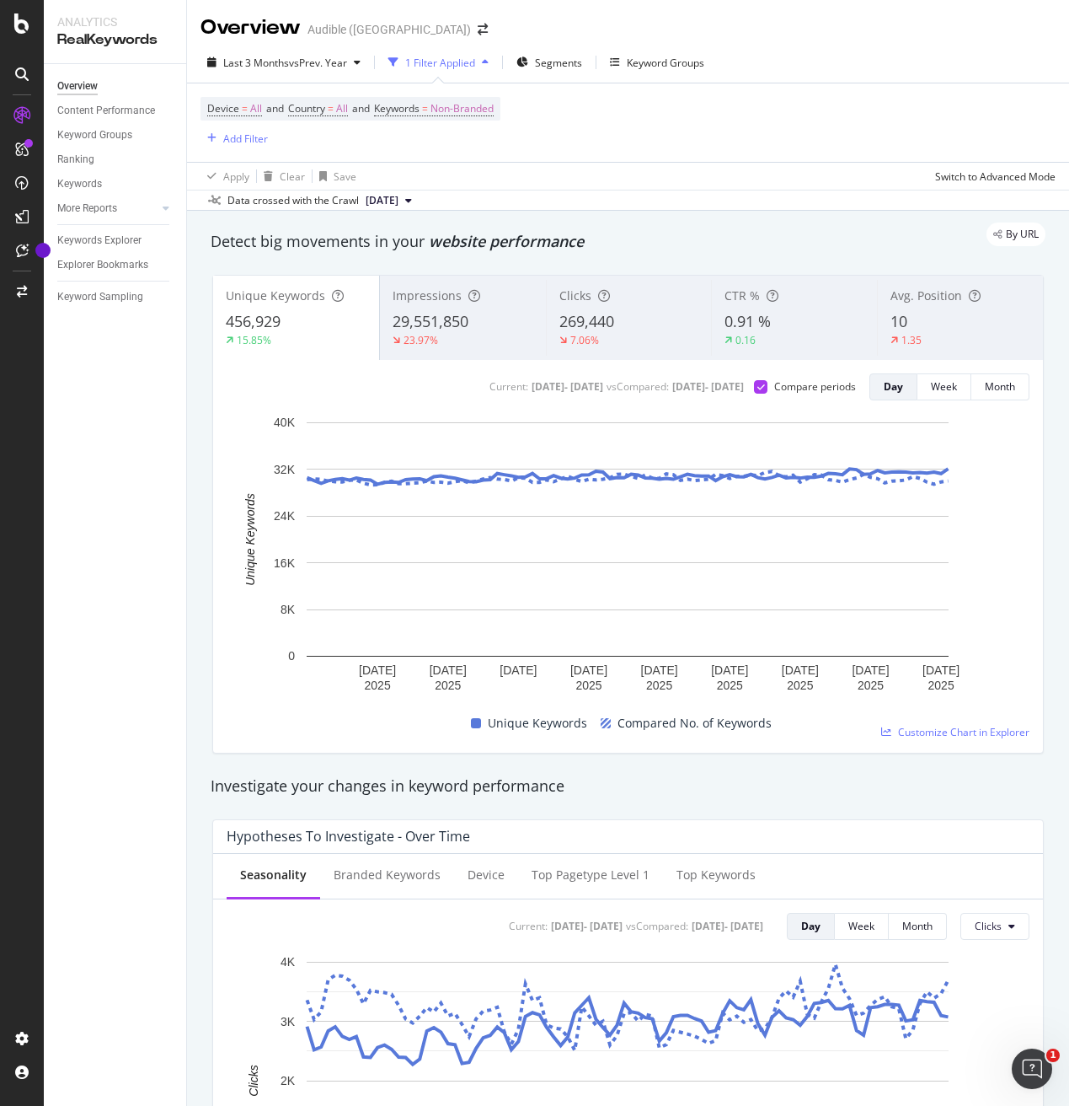
click at [477, 322] on div "29,551,850" at bounding box center [463, 322] width 141 height 22
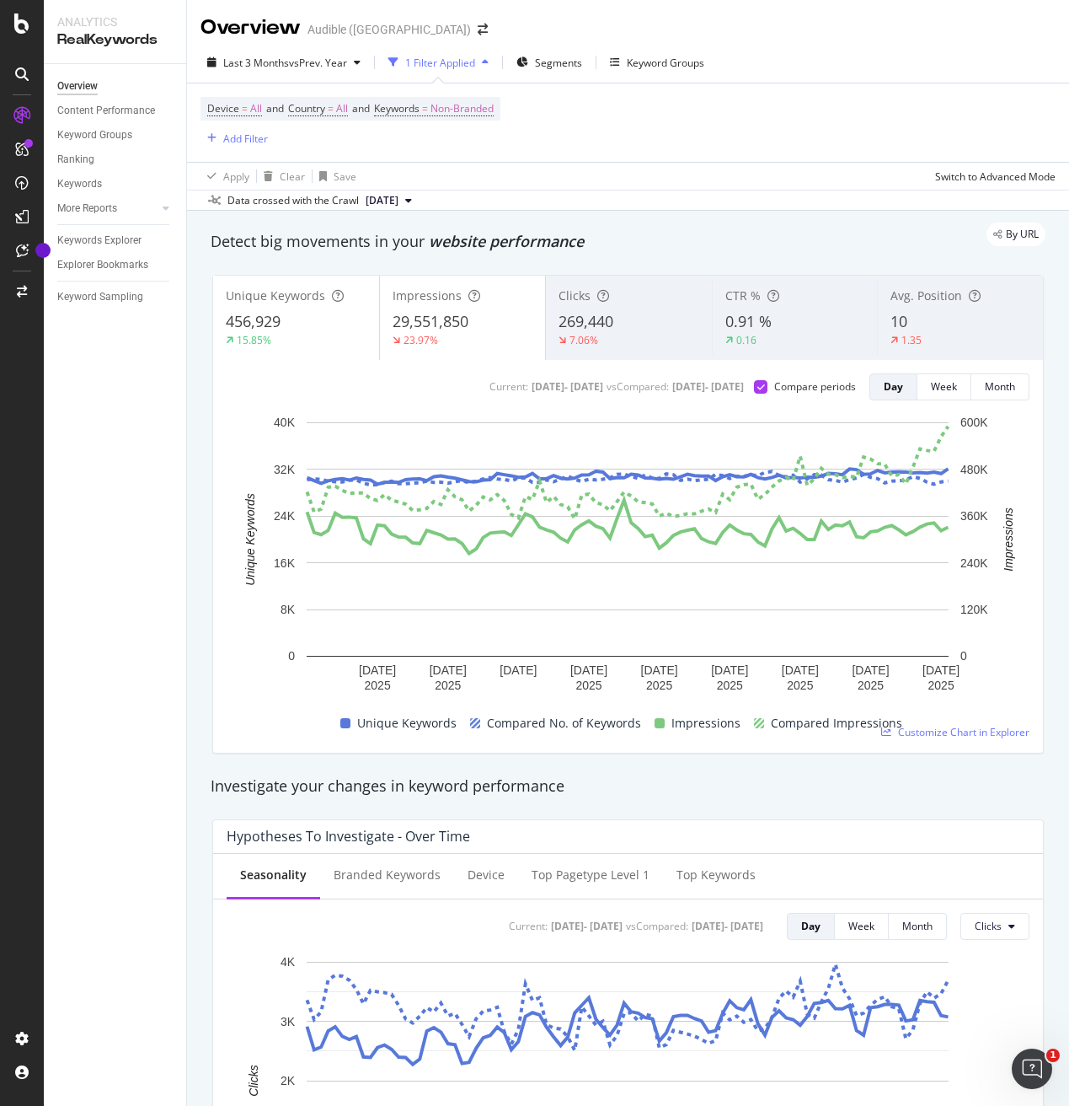
click at [326, 327] on div "456,929" at bounding box center [296, 322] width 141 height 22
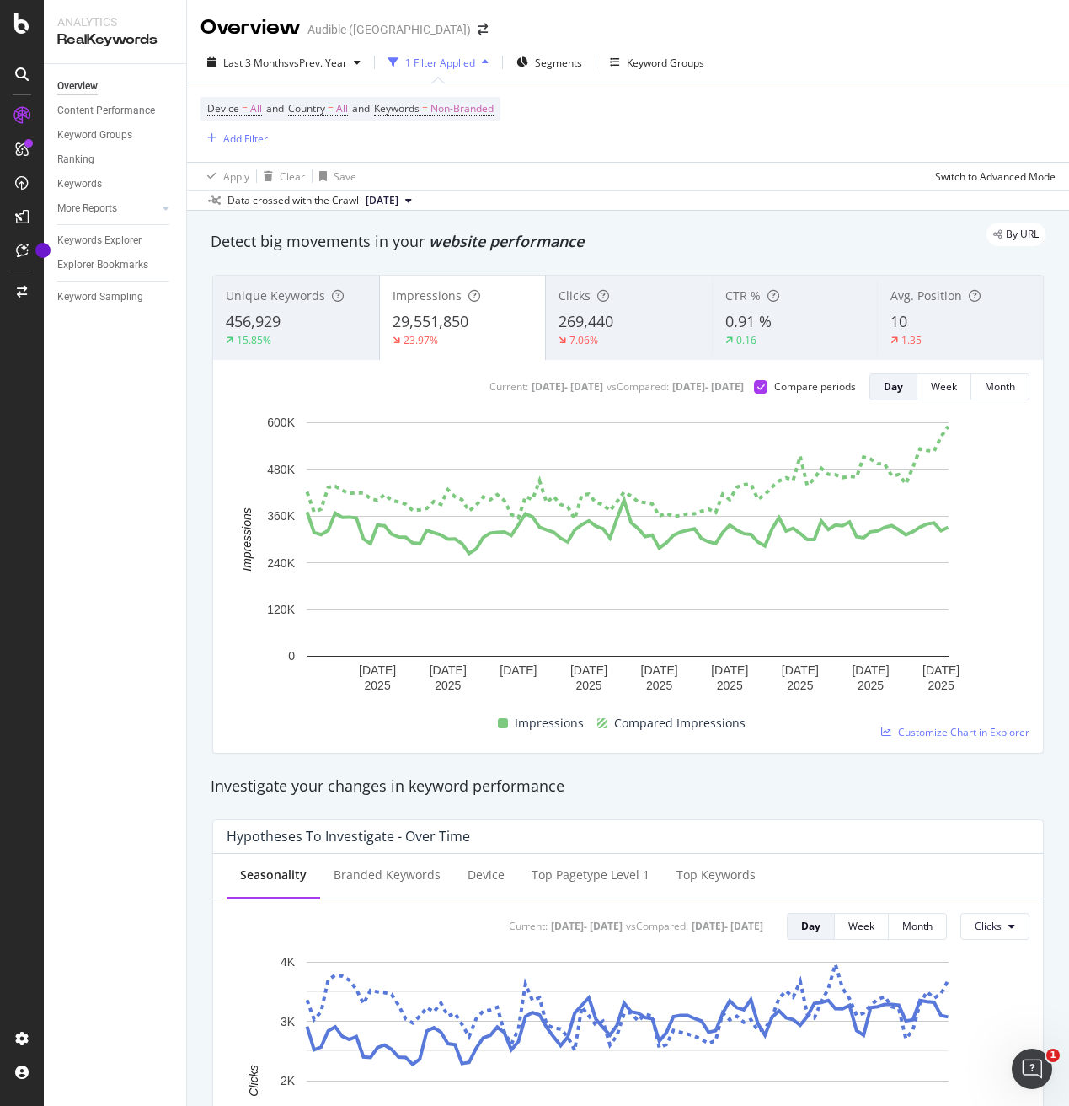
drag, startPoint x: 574, startPoint y: 323, endPoint x: 562, endPoint y: 322, distance: 11.8
click at [562, 322] on span "269,440" at bounding box center [586, 321] width 55 height 20
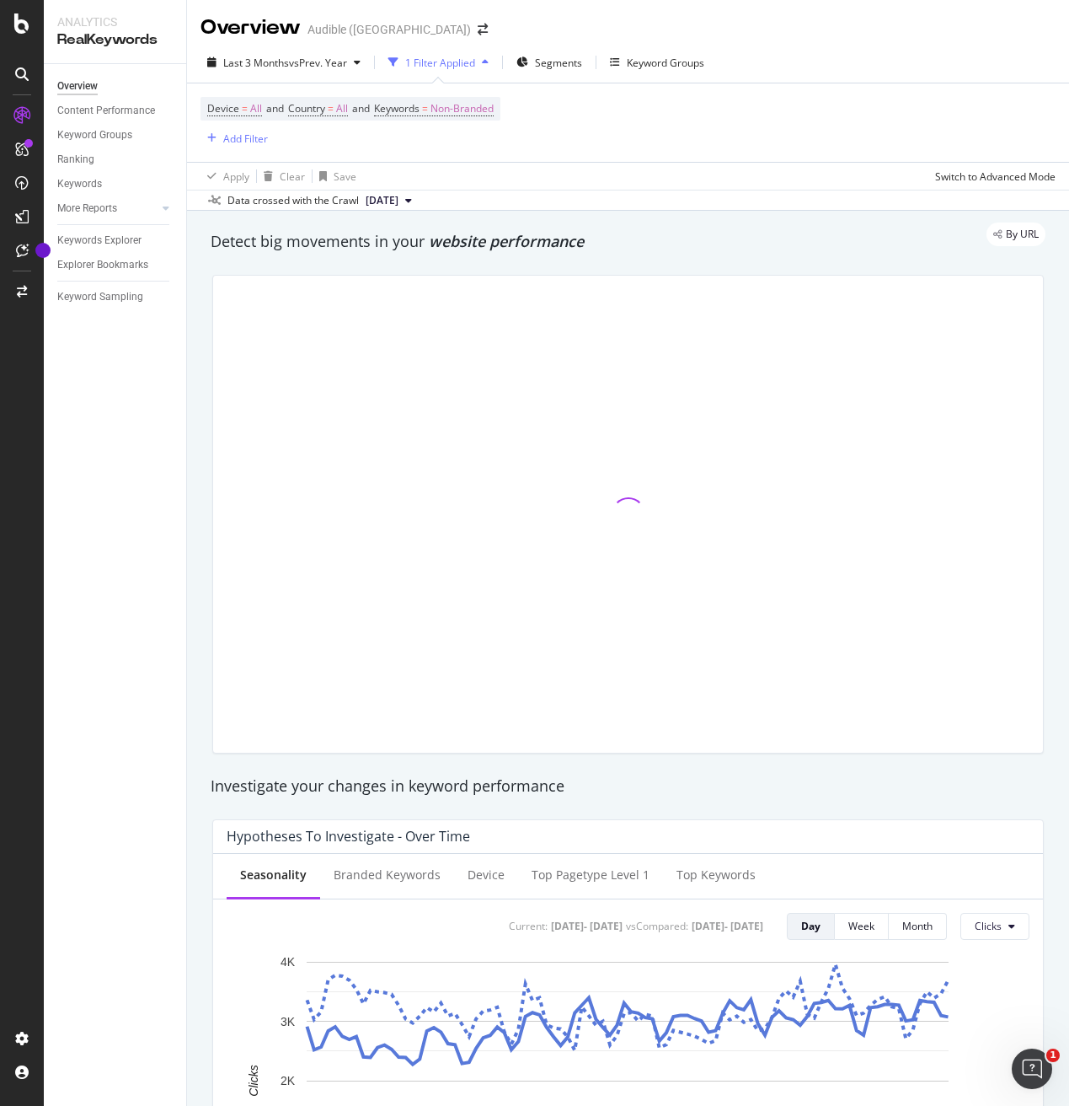
click at [458, 318] on div at bounding box center [628, 514] width 830 height 477
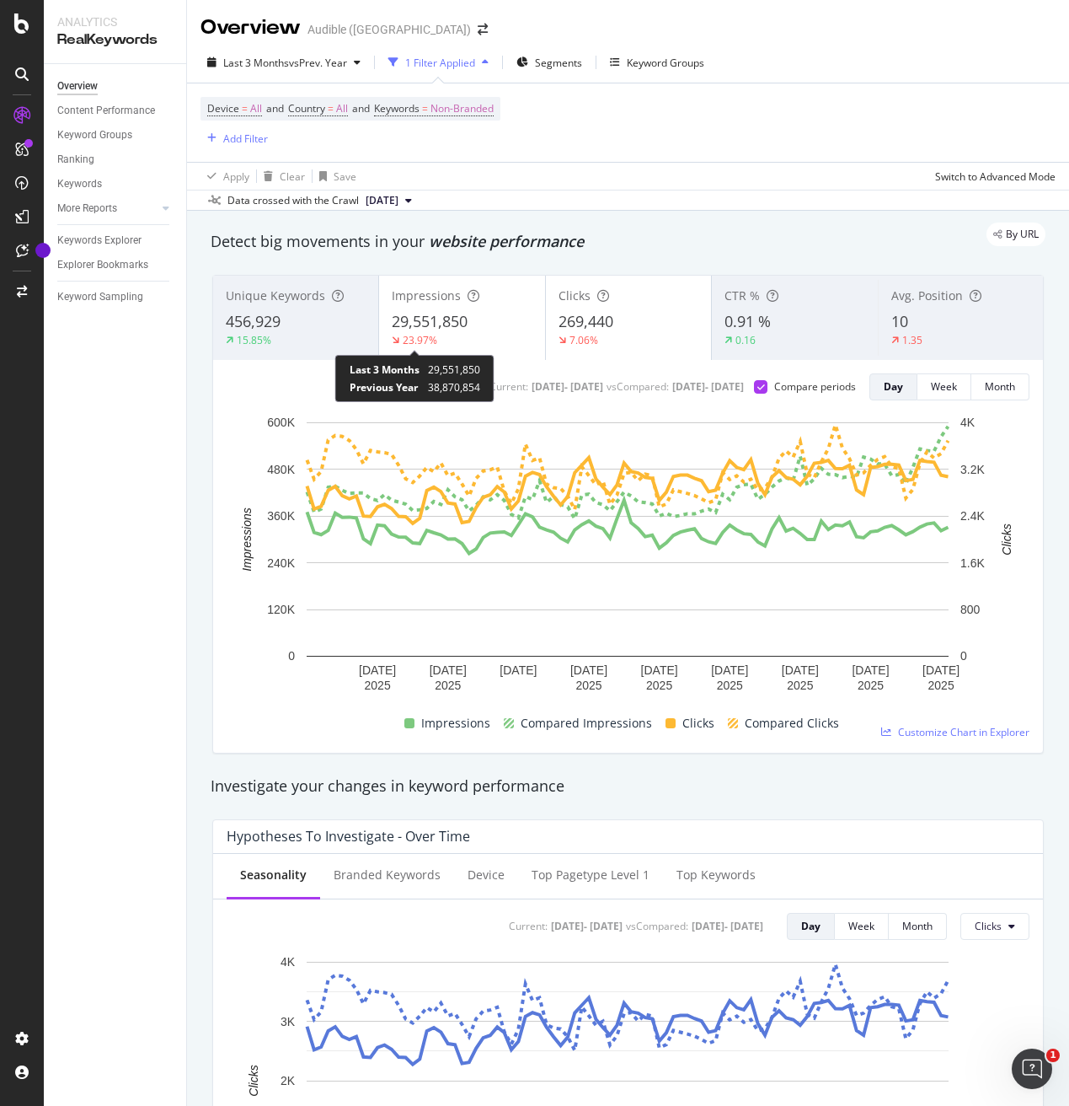
click at [416, 336] on div "23.97%" at bounding box center [420, 340] width 35 height 14
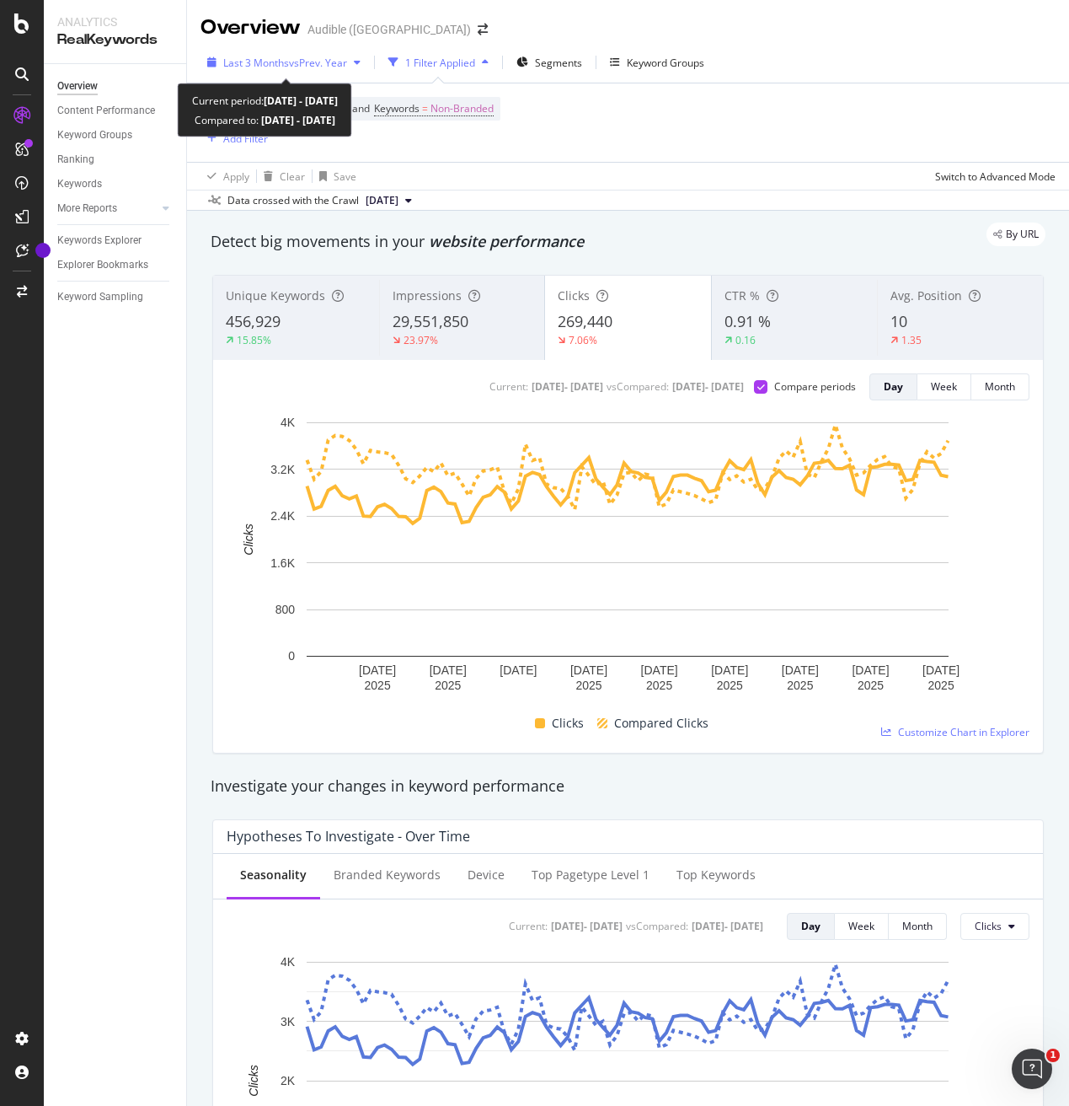
click at [315, 62] on span "vs Prev. Year" at bounding box center [318, 63] width 58 height 14
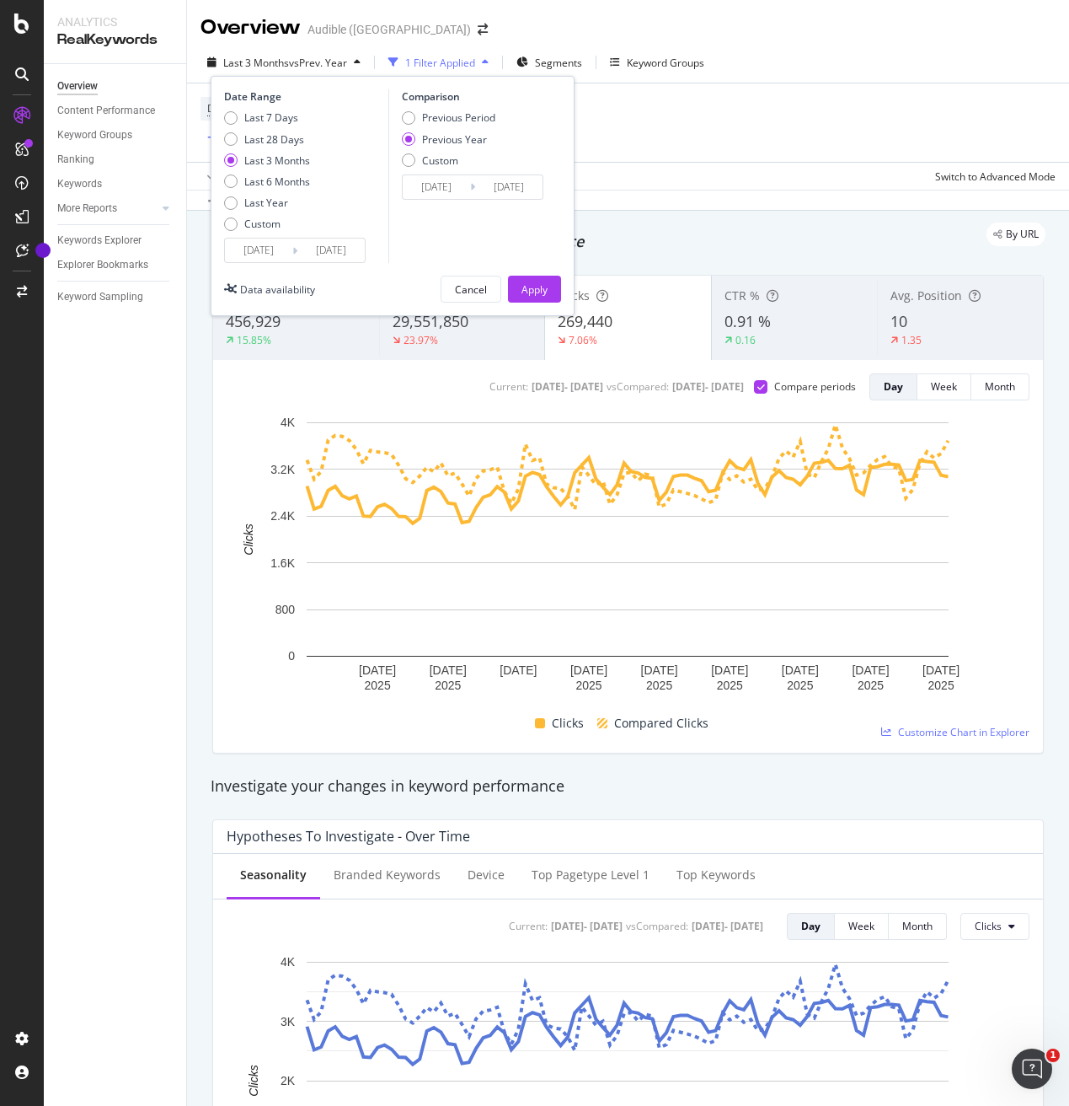
drag, startPoint x: 675, startPoint y: 135, endPoint x: 594, endPoint y: 123, distance: 81.8
click at [648, 131] on div "Device = All and Country = All and Keywords = Non-Branded Add Filter" at bounding box center [628, 122] width 855 height 78
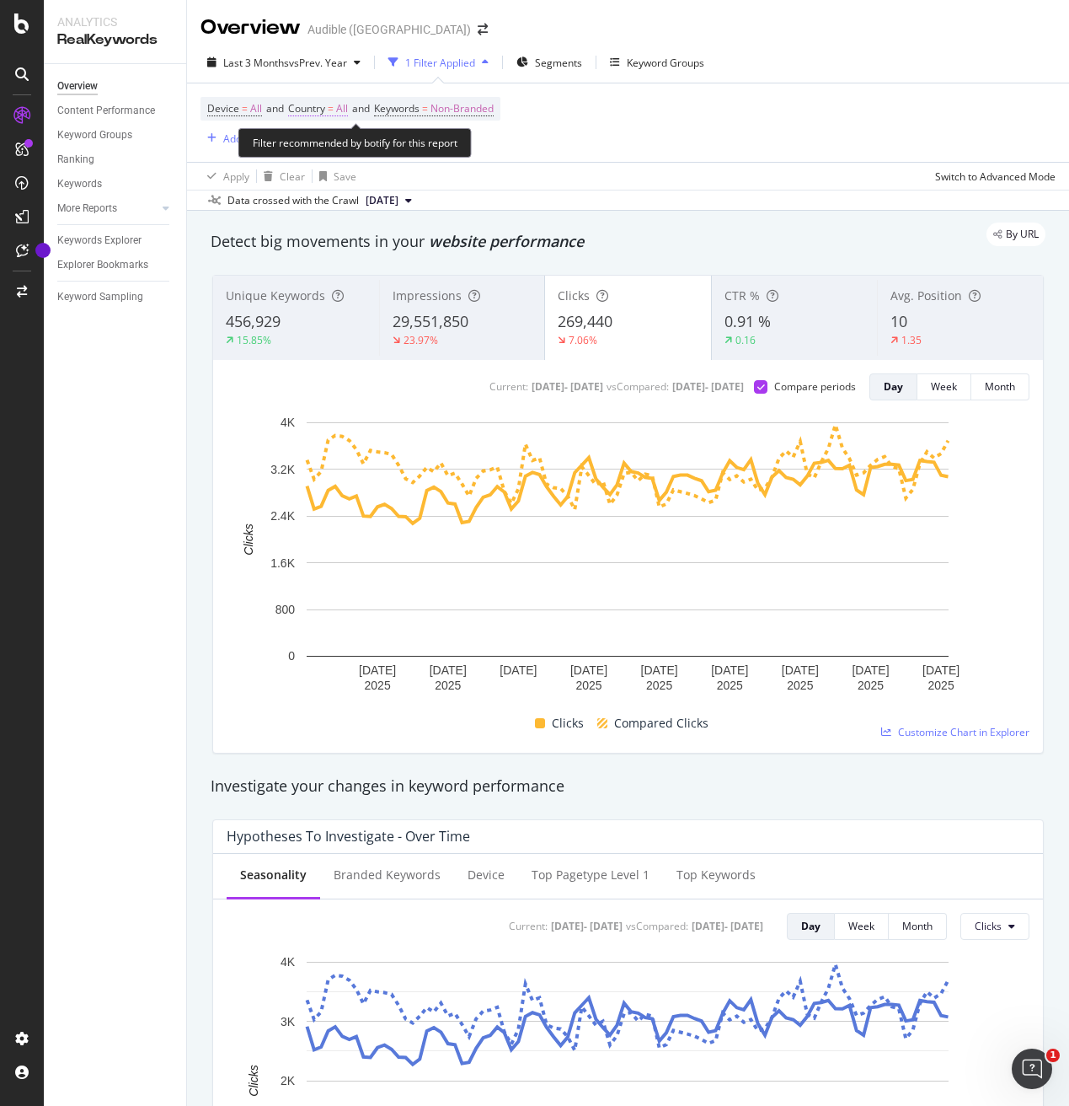
click at [325, 113] on span "Country" at bounding box center [306, 108] width 37 height 14
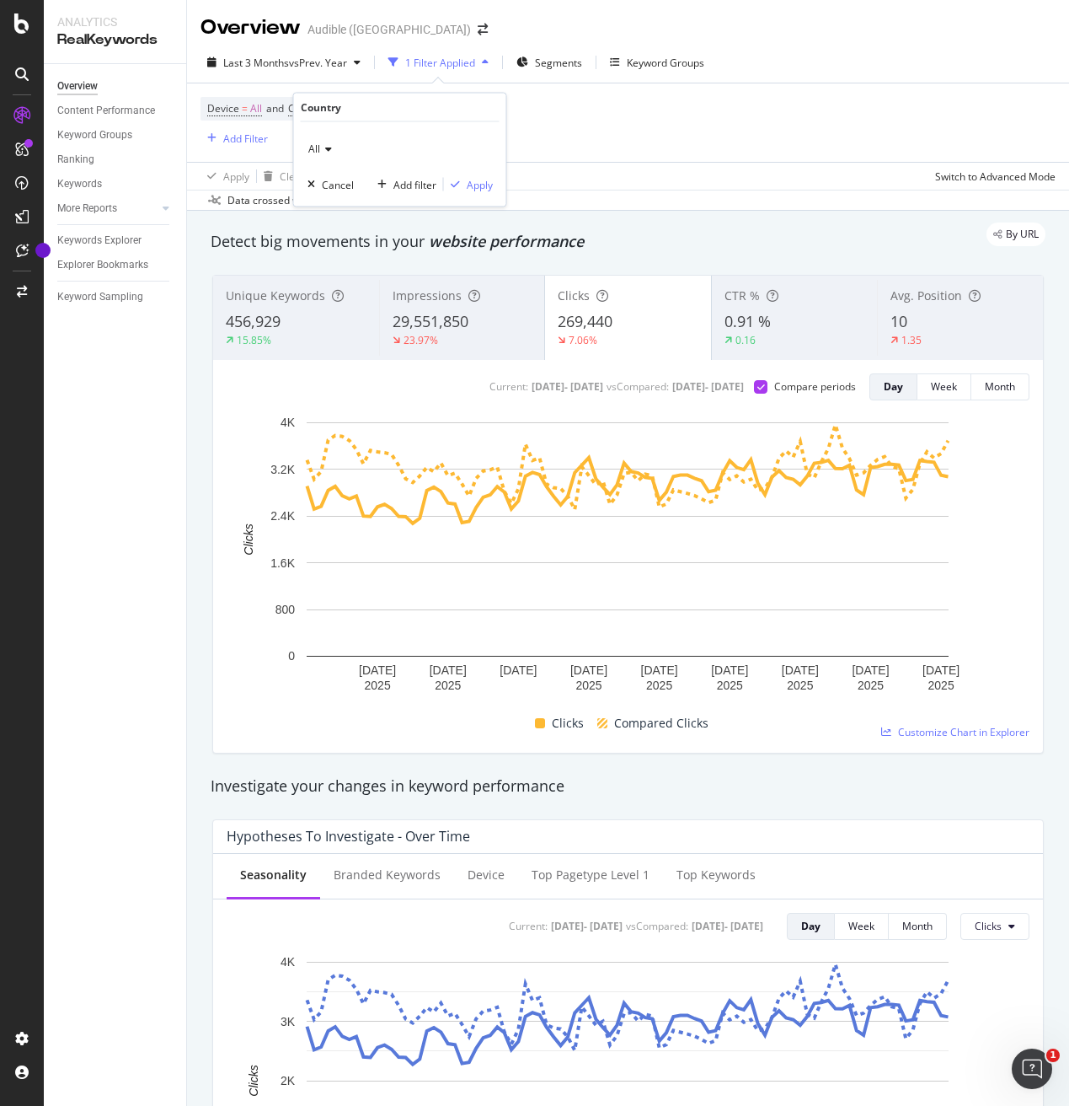
click at [326, 140] on div "All" at bounding box center [400, 149] width 185 height 27
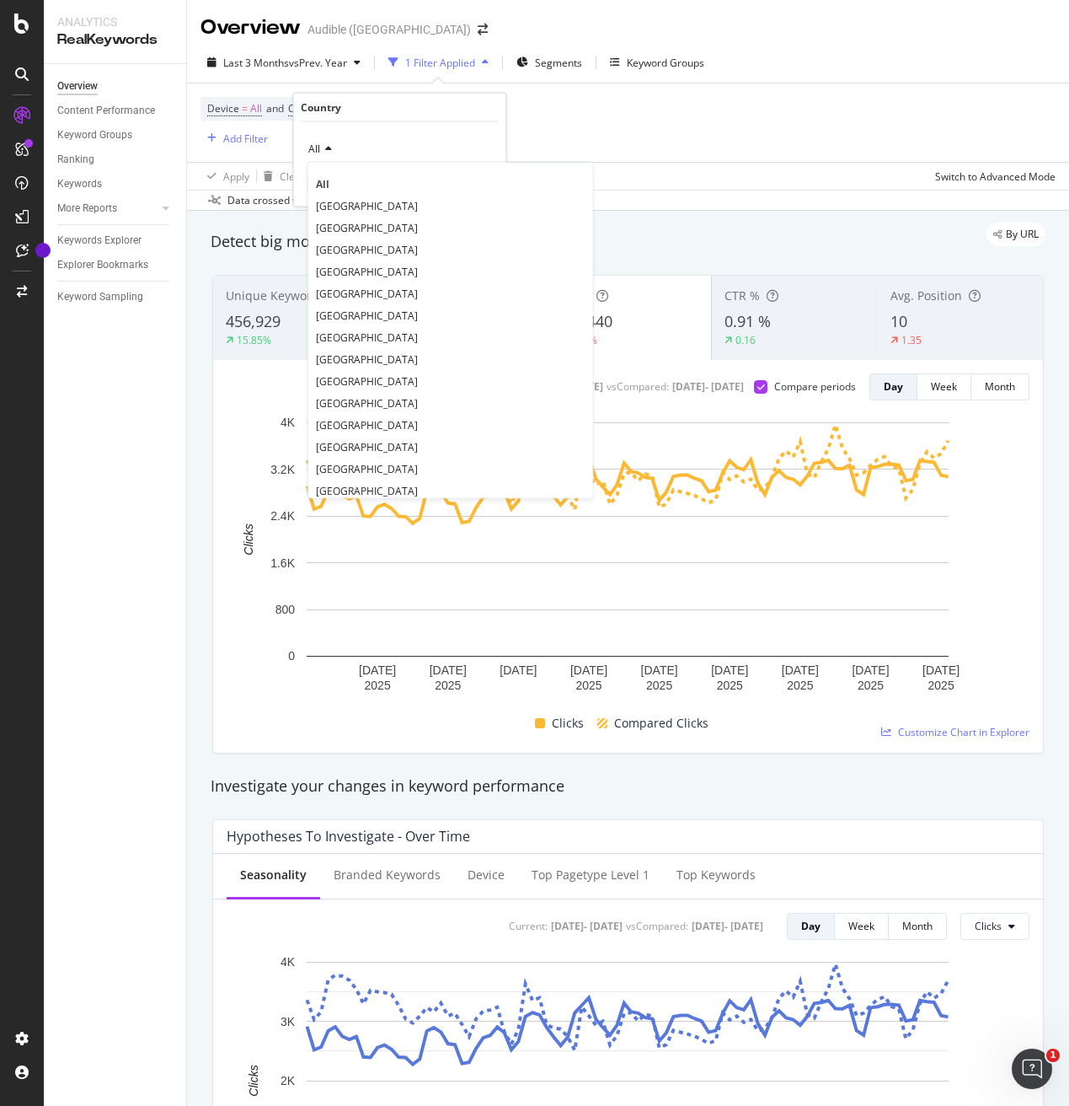
click at [328, 222] on span "United States of America" at bounding box center [367, 227] width 102 height 14
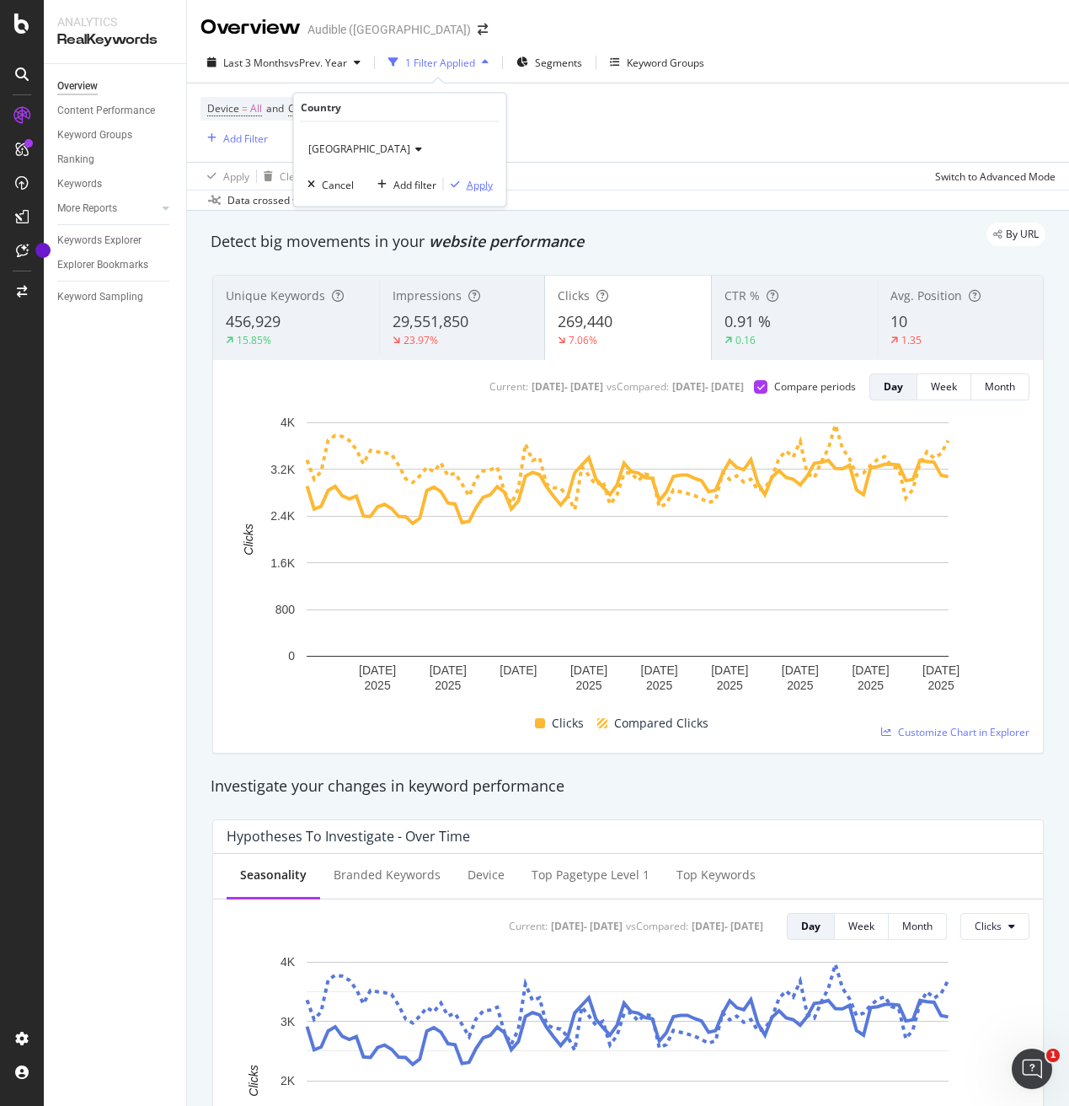
drag, startPoint x: 474, startPoint y: 189, endPoint x: 480, endPoint y: 230, distance: 41.7
click at [475, 190] on div "Apply" at bounding box center [480, 184] width 26 height 14
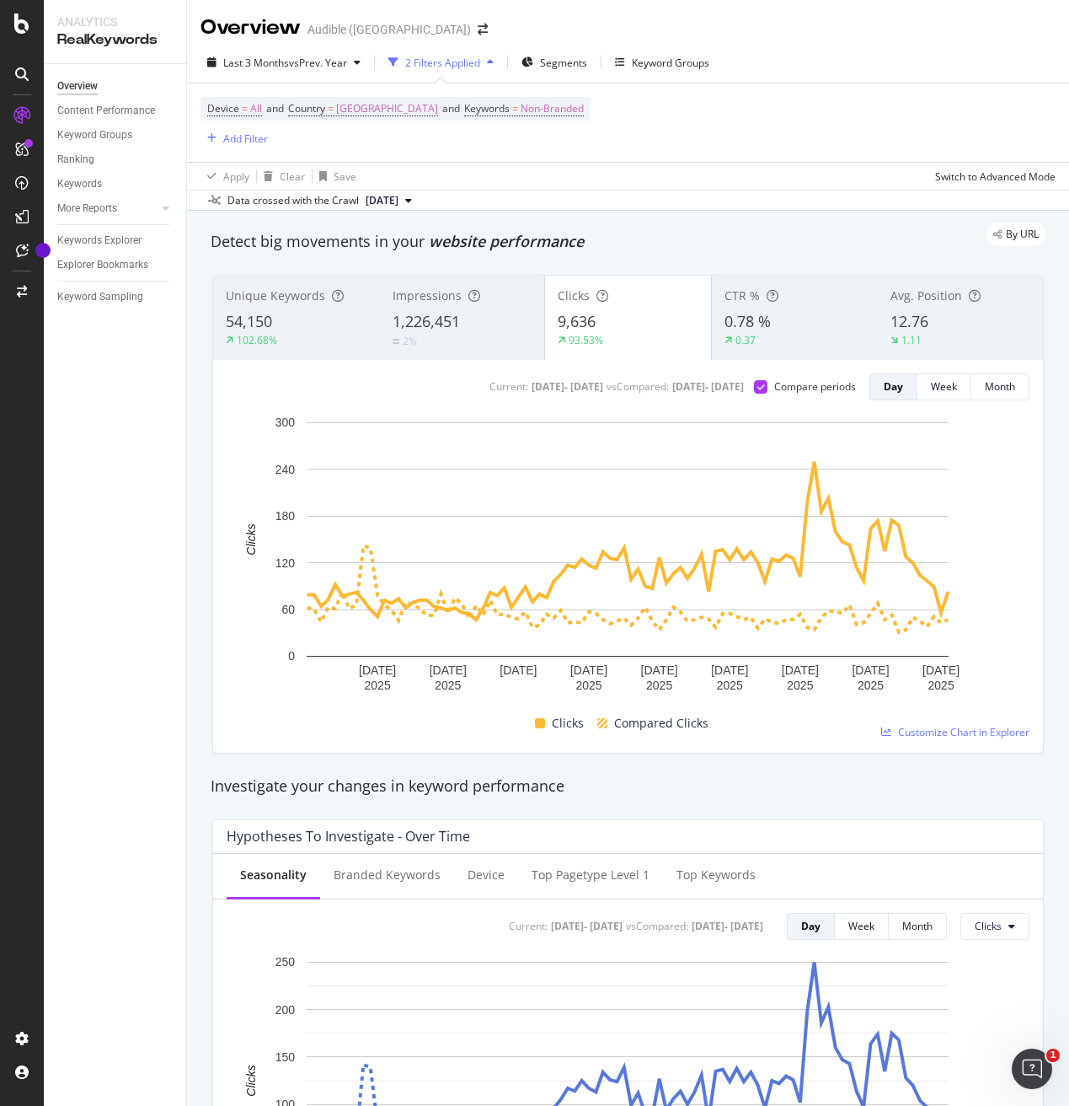
click at [250, 316] on span "54,150" at bounding box center [249, 321] width 46 height 20
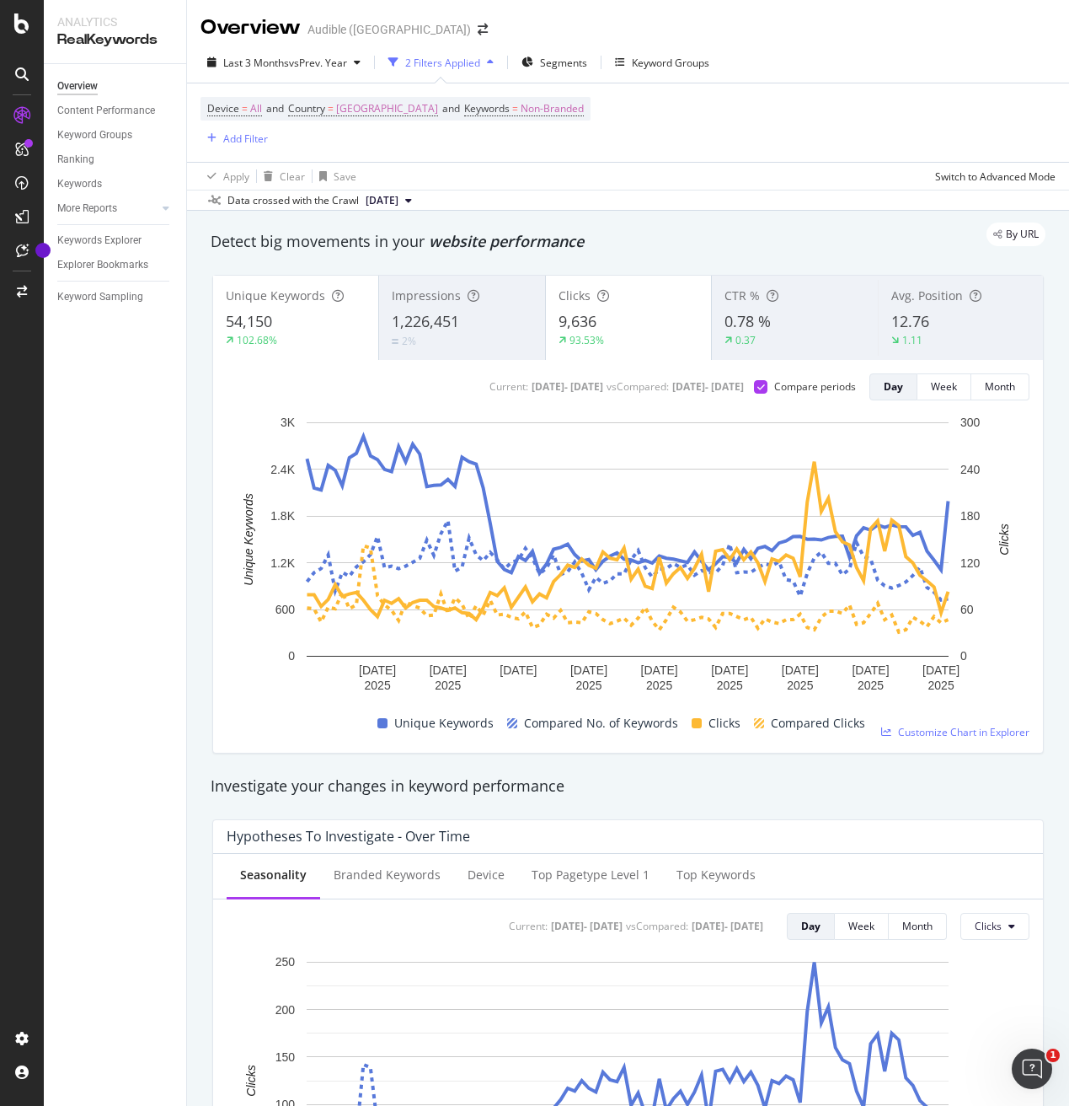
click at [573, 322] on span "9,636" at bounding box center [578, 321] width 38 height 20
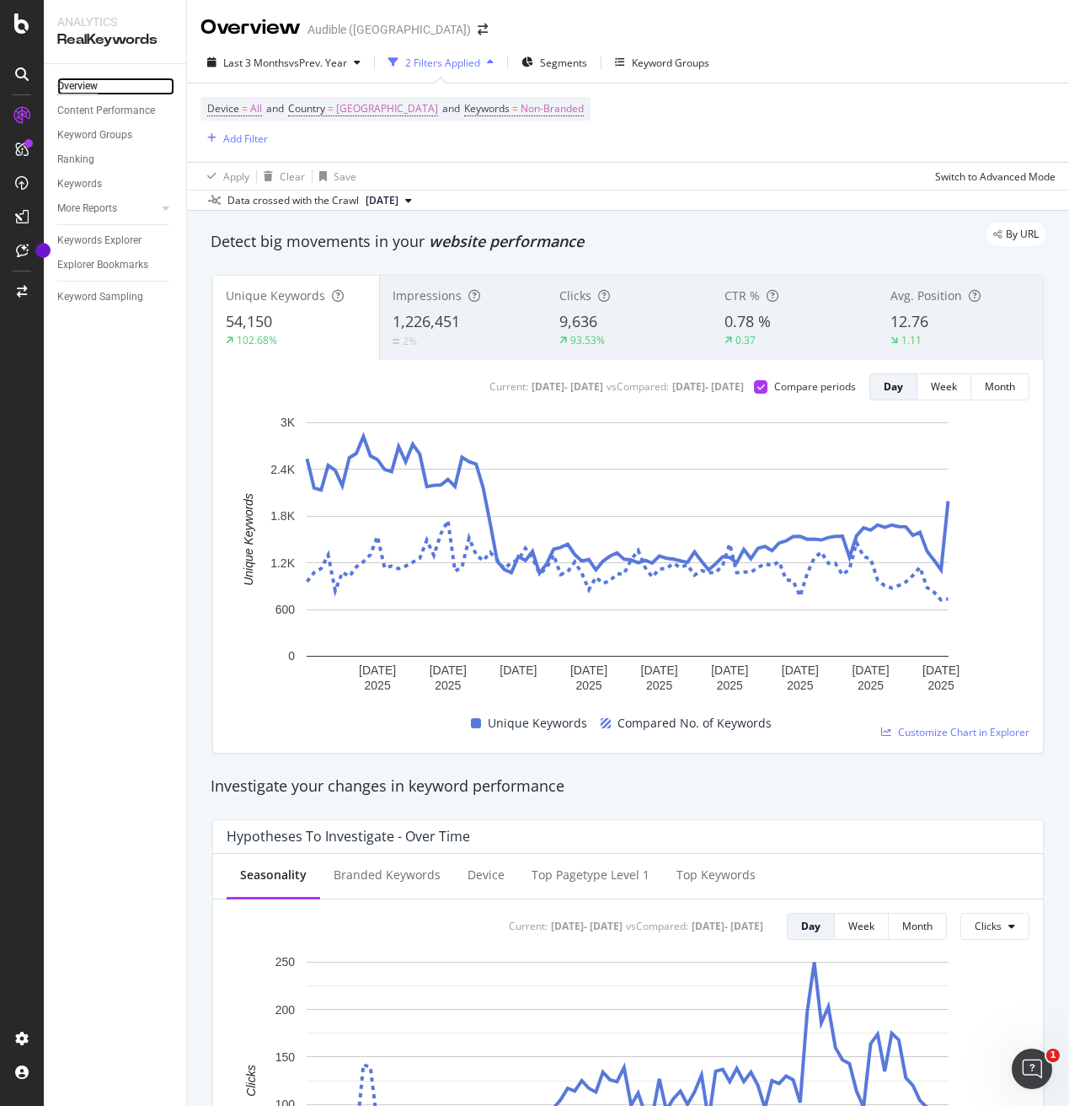
click at [89, 88] on div "Overview" at bounding box center [77, 87] width 40 height 18
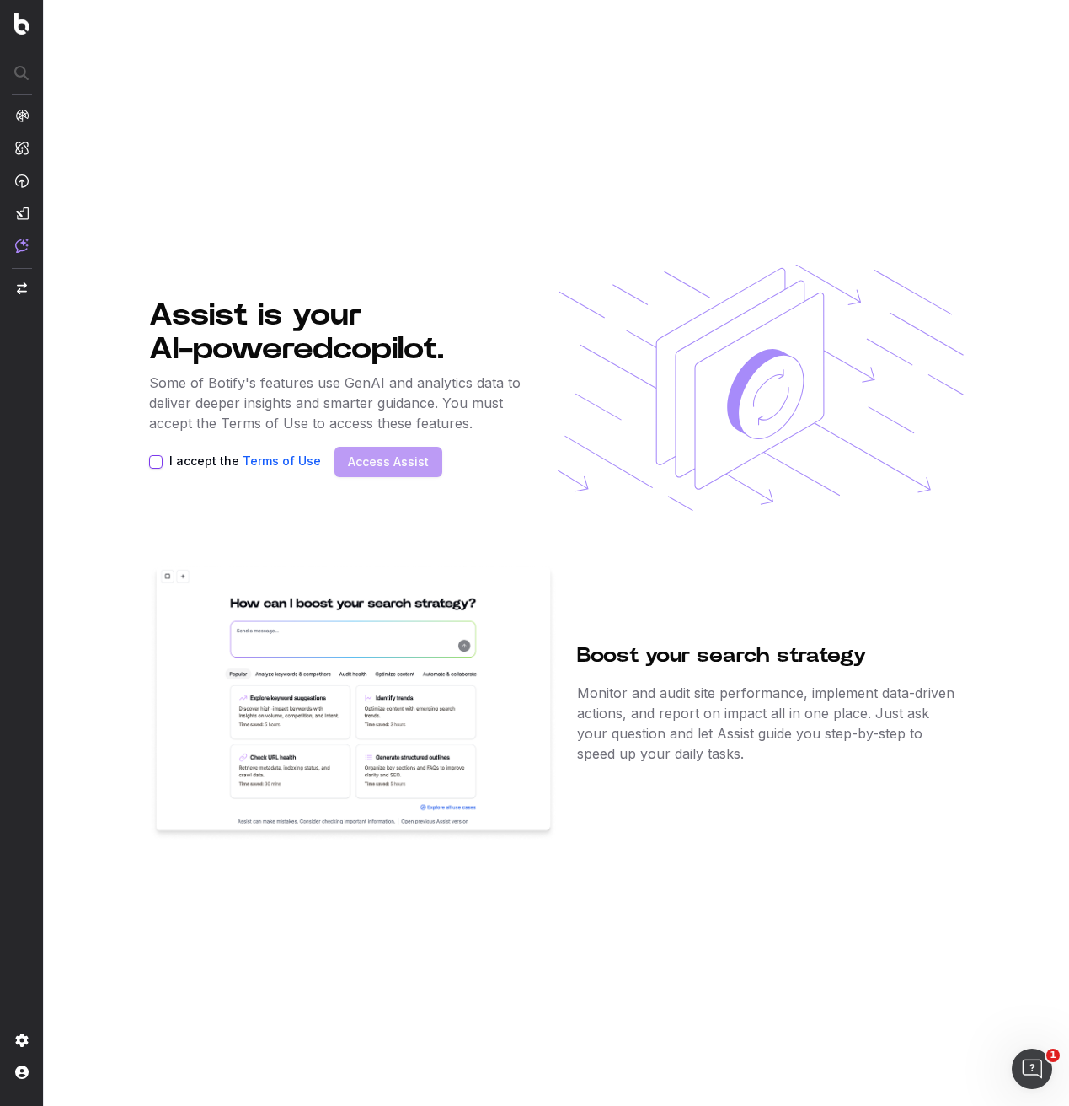
drag, startPoint x: 160, startPoint y: 463, endPoint x: 194, endPoint y: 465, distance: 33.8
click at [160, 463] on button "I accept the Terms of Use" at bounding box center [155, 461] width 13 height 13
click at [379, 462] on link "Access Assist" at bounding box center [388, 461] width 81 height 17
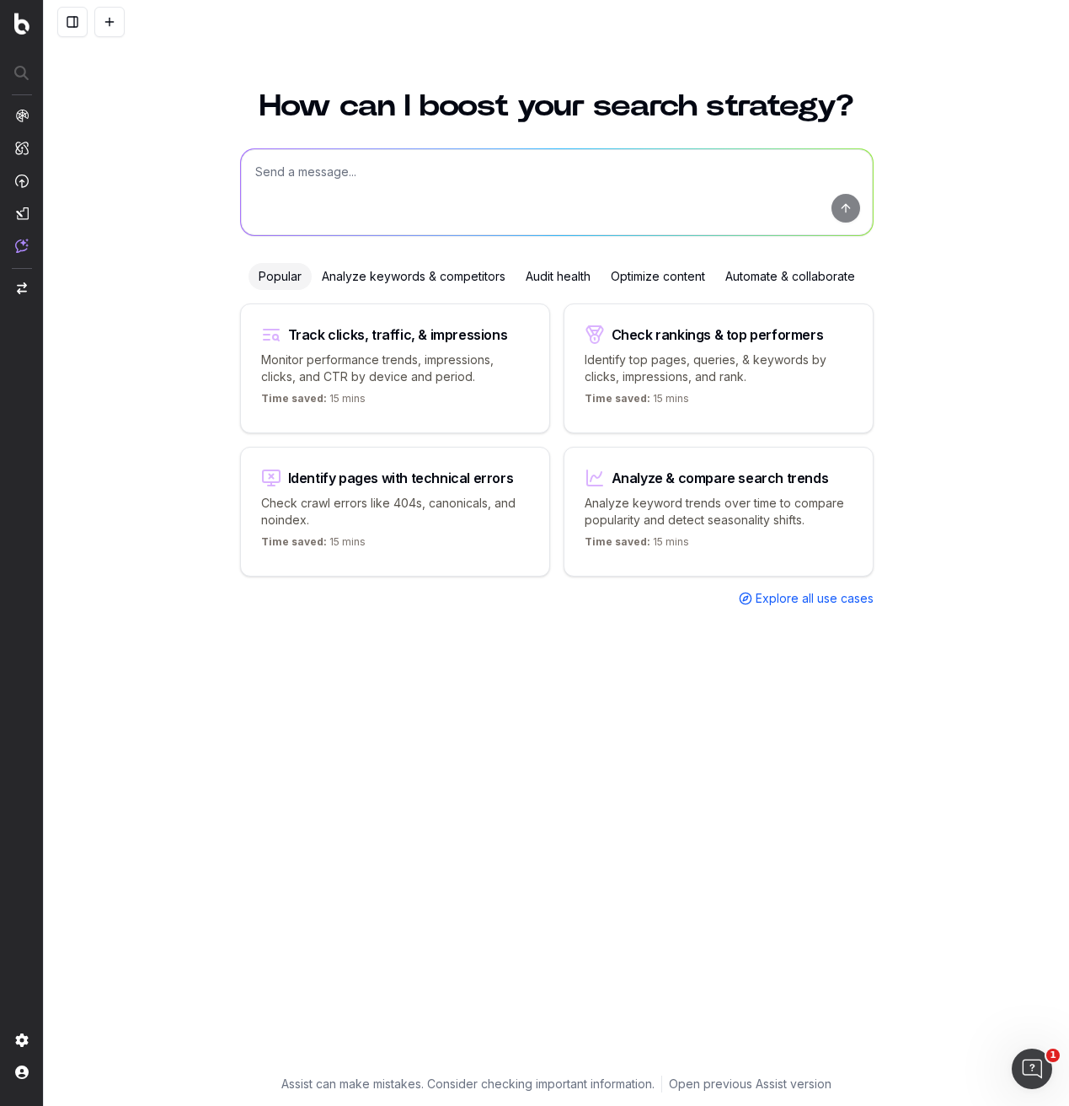
click at [307, 182] on textarea at bounding box center [557, 192] width 632 height 86
type textarea "T"
type textarea "There was a significant drop in number of URLs discovered from the latest vs pr…"
click at [876, 219] on div "How can I boost your search strategy? There was a significant drop in number of…" at bounding box center [556, 573] width 647 height 1004
drag, startPoint x: 842, startPoint y: 213, endPoint x: 827, endPoint y: 252, distance: 41.6
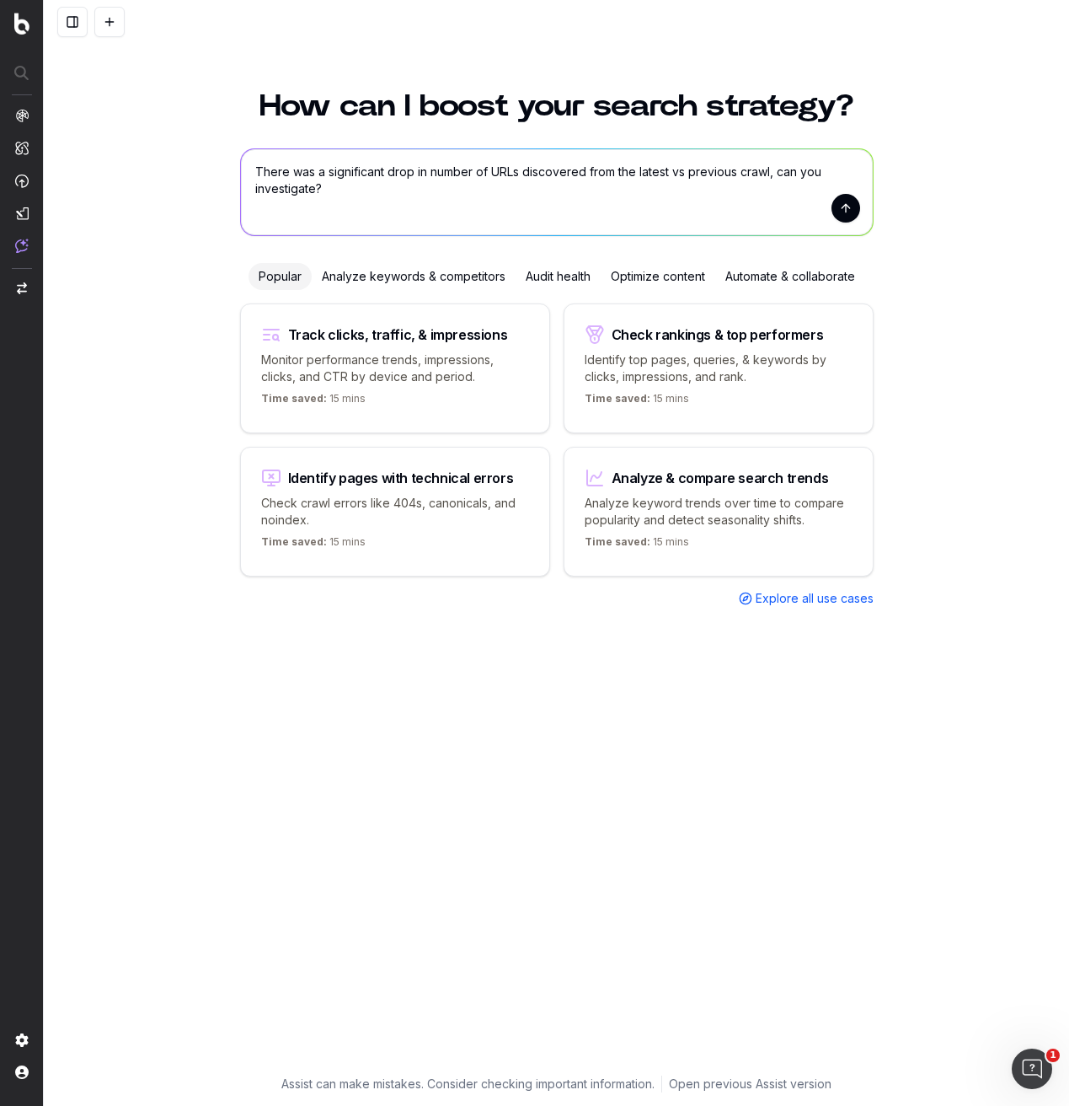
click at [842, 214] on button "submit" at bounding box center [846, 208] width 29 height 29
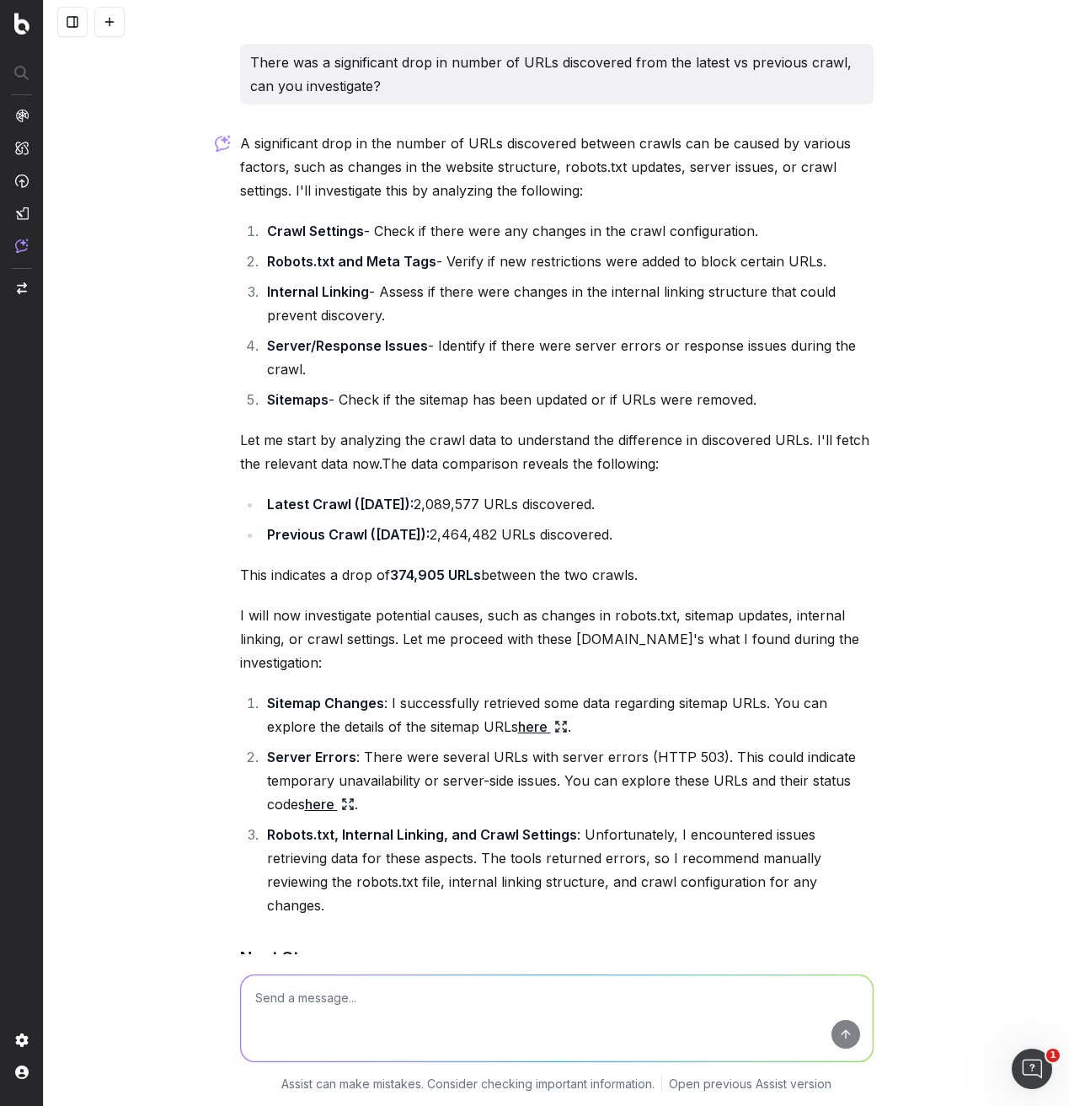
drag, startPoint x: 249, startPoint y: 62, endPoint x: 170, endPoint y: 52, distance: 79.9
click at [172, 51] on div "There was a significant drop in number of URLs discovered from the latest vs pr…" at bounding box center [557, 553] width 1026 height 1106
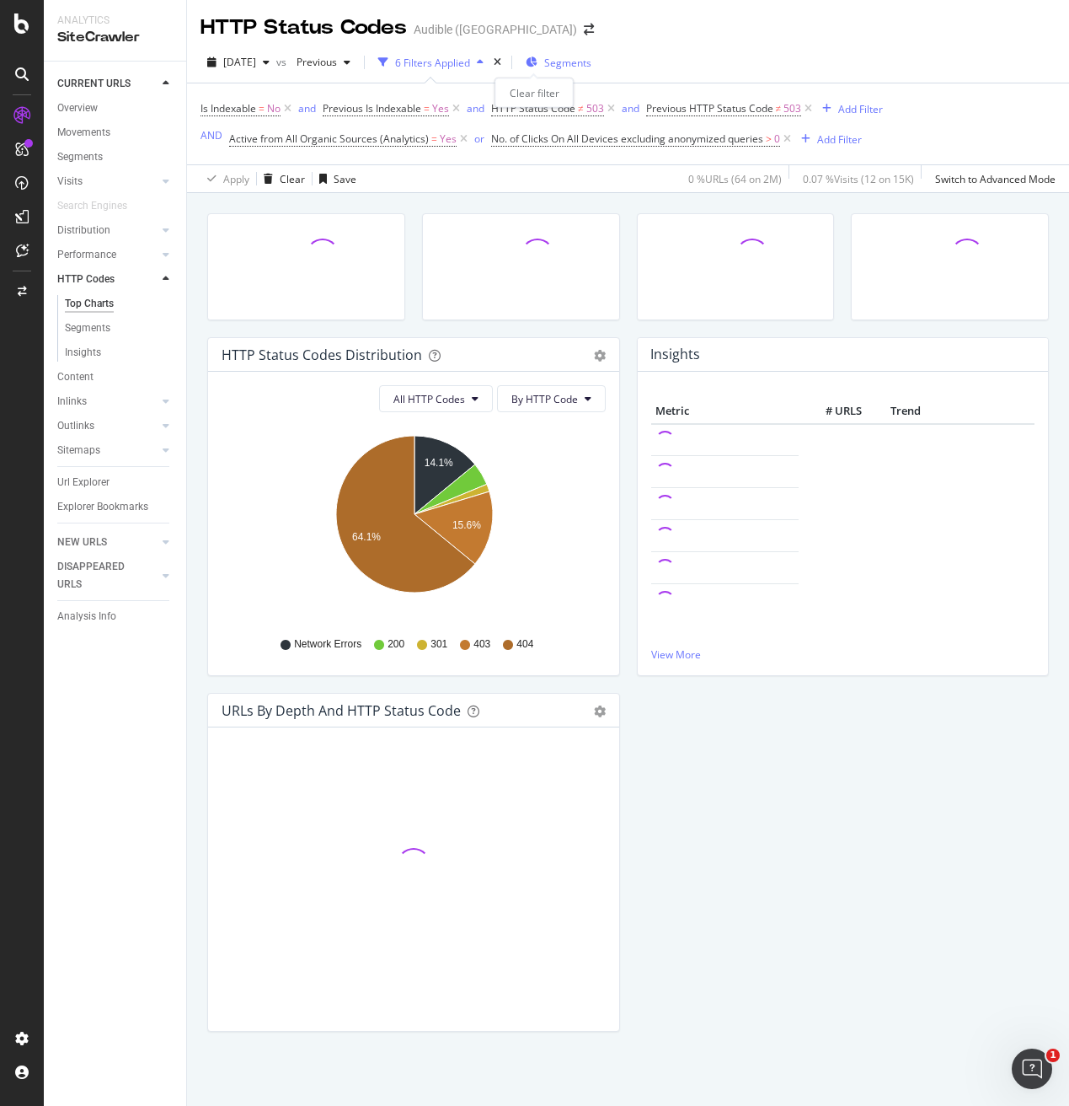
click at [501, 63] on icon "times" at bounding box center [498, 62] width 8 height 10
